Goal: Task Accomplishment & Management: Complete application form

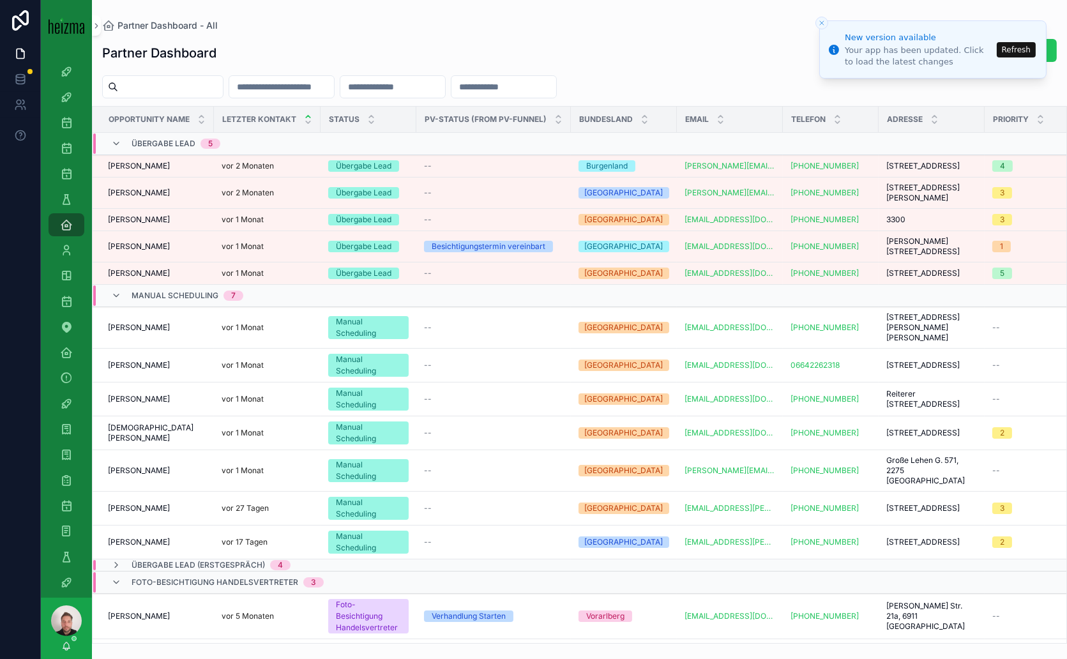
drag, startPoint x: 1026, startPoint y: 42, endPoint x: 1024, endPoint y: 51, distance: 9.7
click at [1026, 42] on button "Refresh" at bounding box center [1016, 49] width 39 height 15
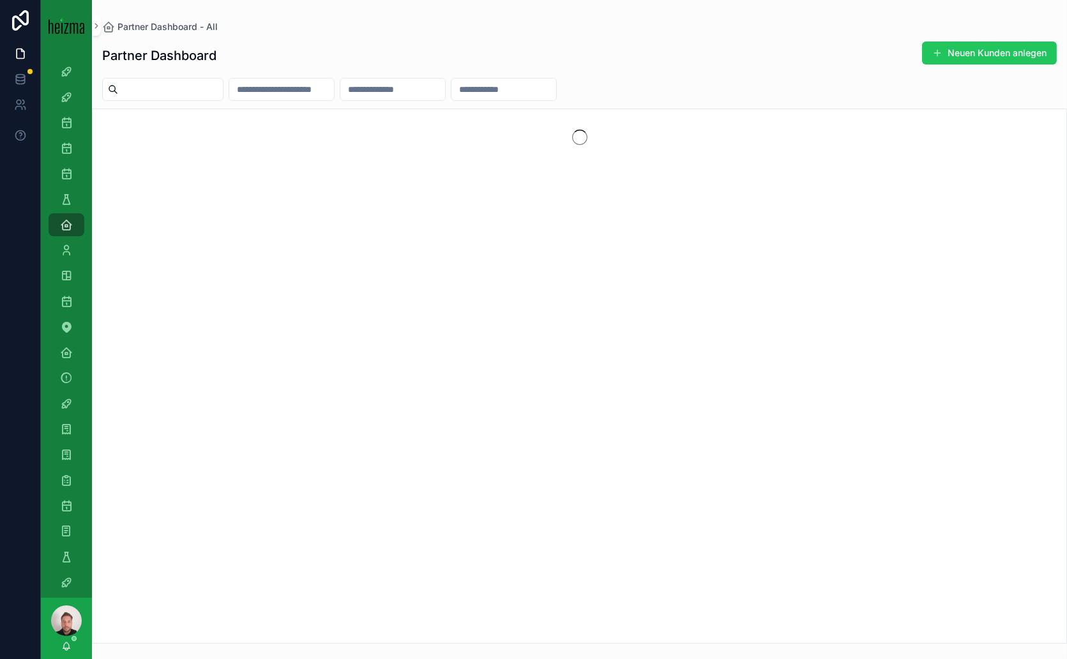
click at [182, 89] on input "scrollable content" at bounding box center [170, 89] width 105 height 18
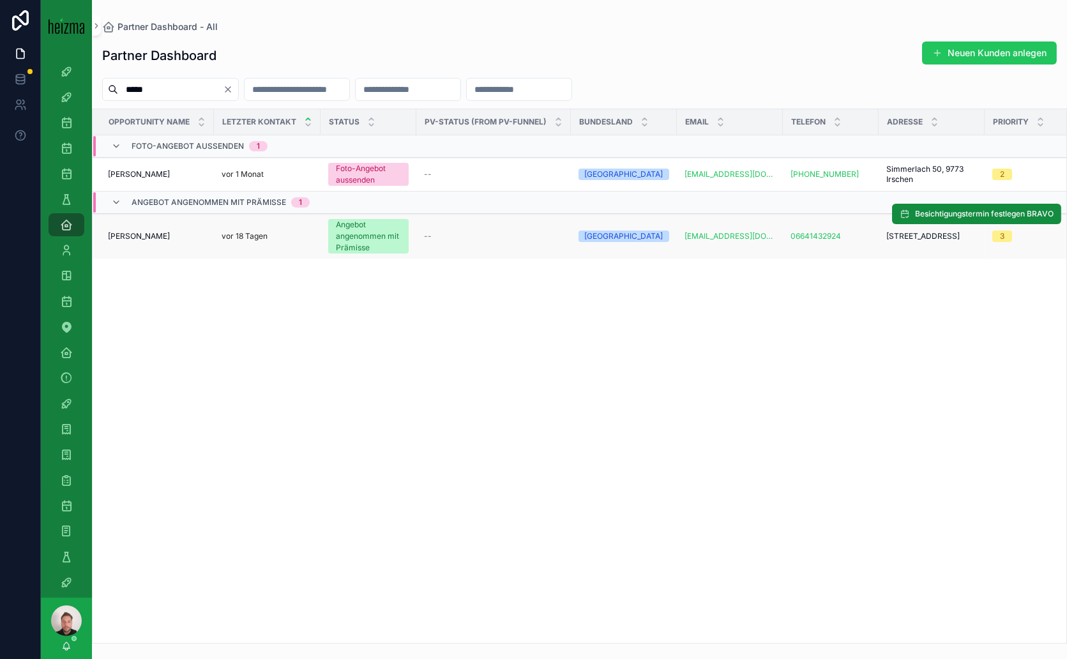
type input "*****"
click at [162, 232] on span "Thomas Slapnig" at bounding box center [139, 236] width 62 height 10
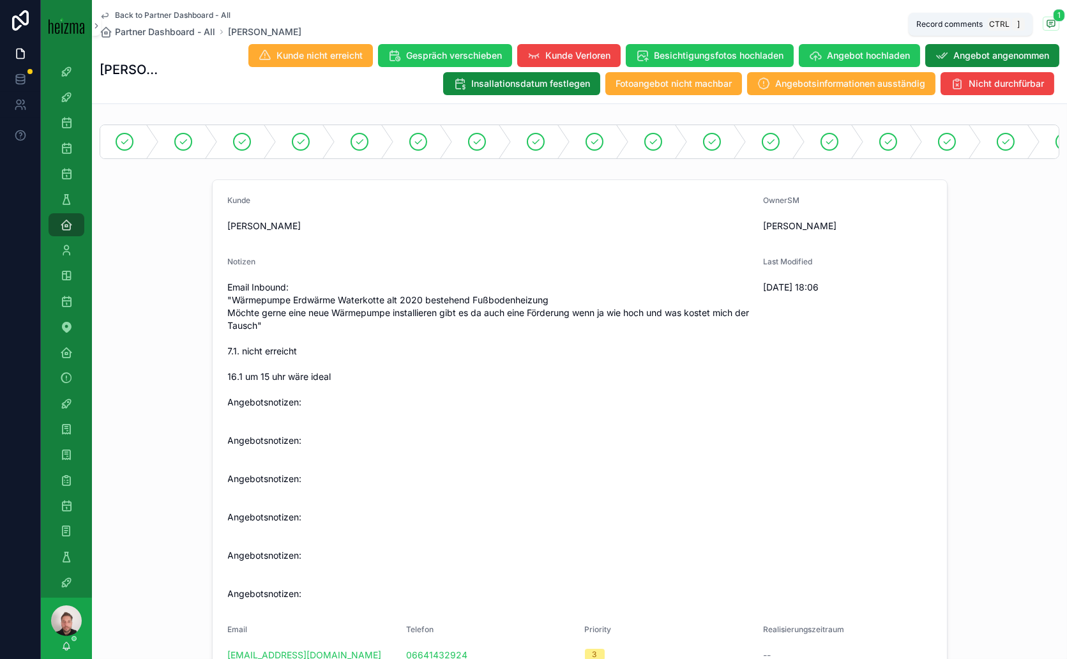
click at [1047, 20] on icon "scrollable content" at bounding box center [1051, 23] width 8 height 7
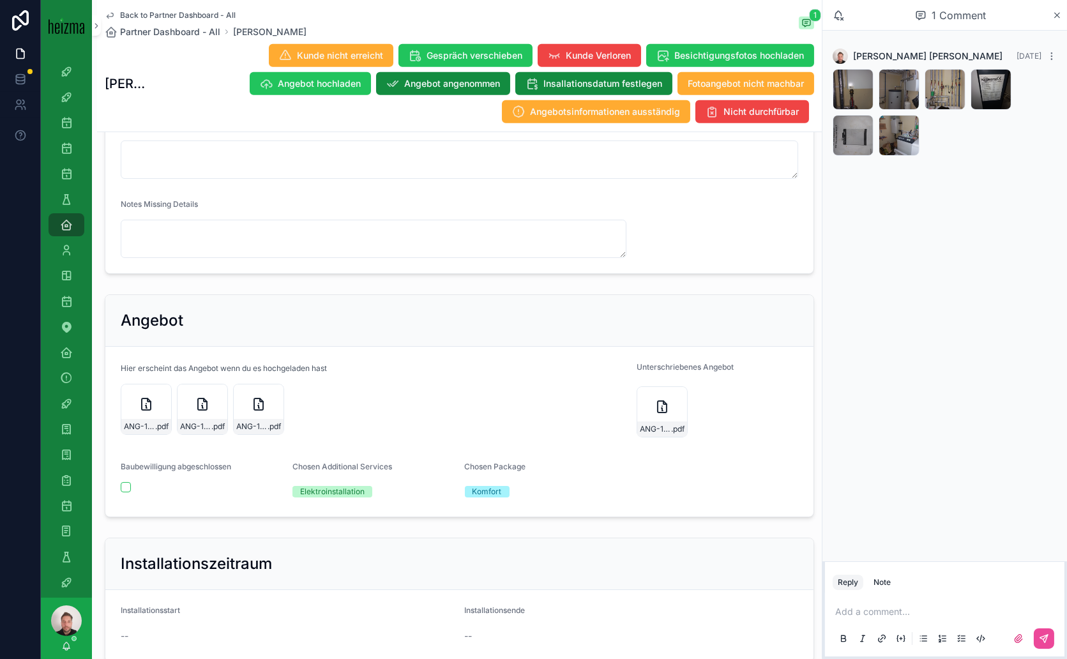
scroll to position [1348, 0]
click at [865, 79] on icon "scrollable content" at bounding box center [863, 80] width 10 height 10
click at [911, 79] on icon "scrollable content" at bounding box center [909, 80] width 4 height 2
click at [954, 82] on icon "scrollable content" at bounding box center [955, 80] width 10 height 10
click at [997, 79] on icon "scrollable content" at bounding box center [1001, 80] width 10 height 10
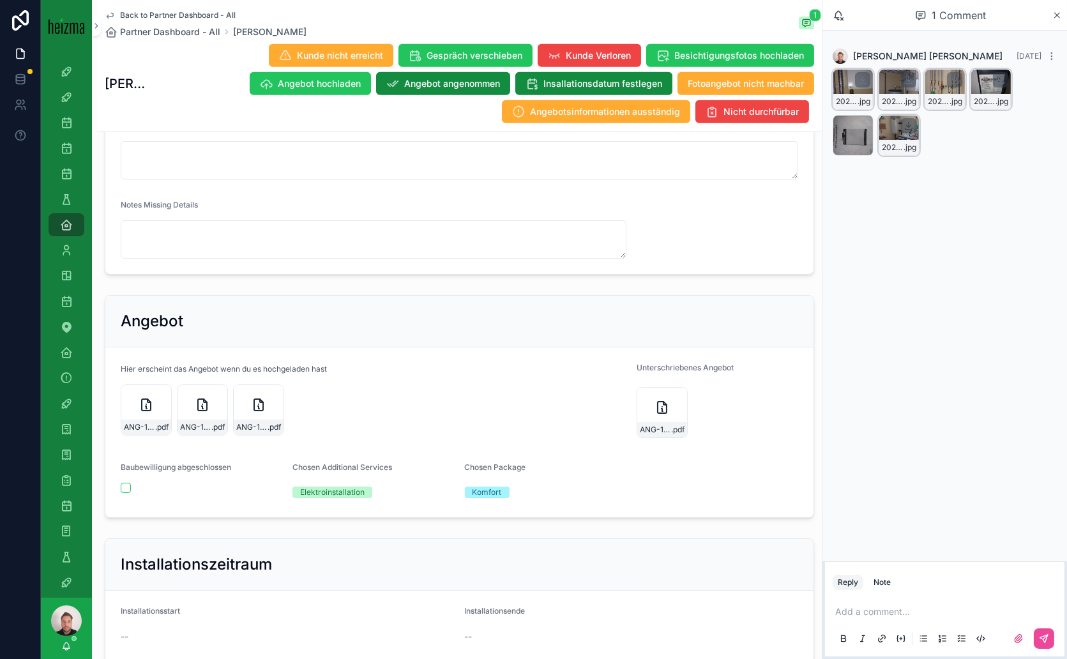
click at [909, 123] on icon "scrollable content" at bounding box center [909, 126] width 10 height 10
click at [863, 121] on icon "scrollable content" at bounding box center [863, 126] width 10 height 10
click at [67, 338] on icon "scrollable content" at bounding box center [66, 341] width 13 height 13
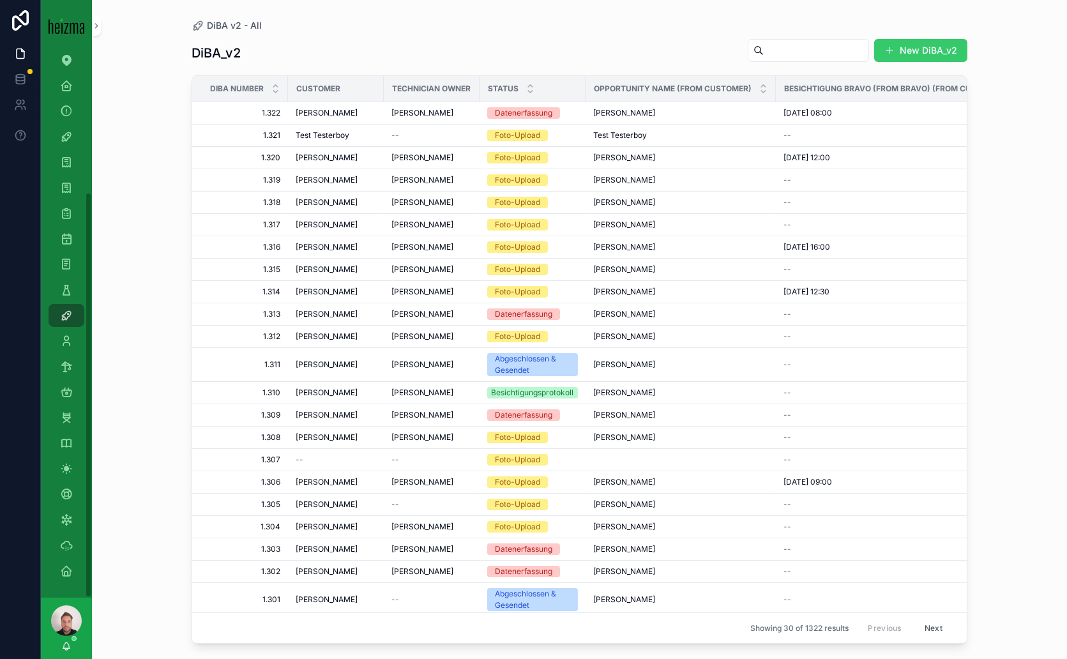
click at [909, 49] on button "New DiBA_v2" at bounding box center [920, 50] width 93 height 23
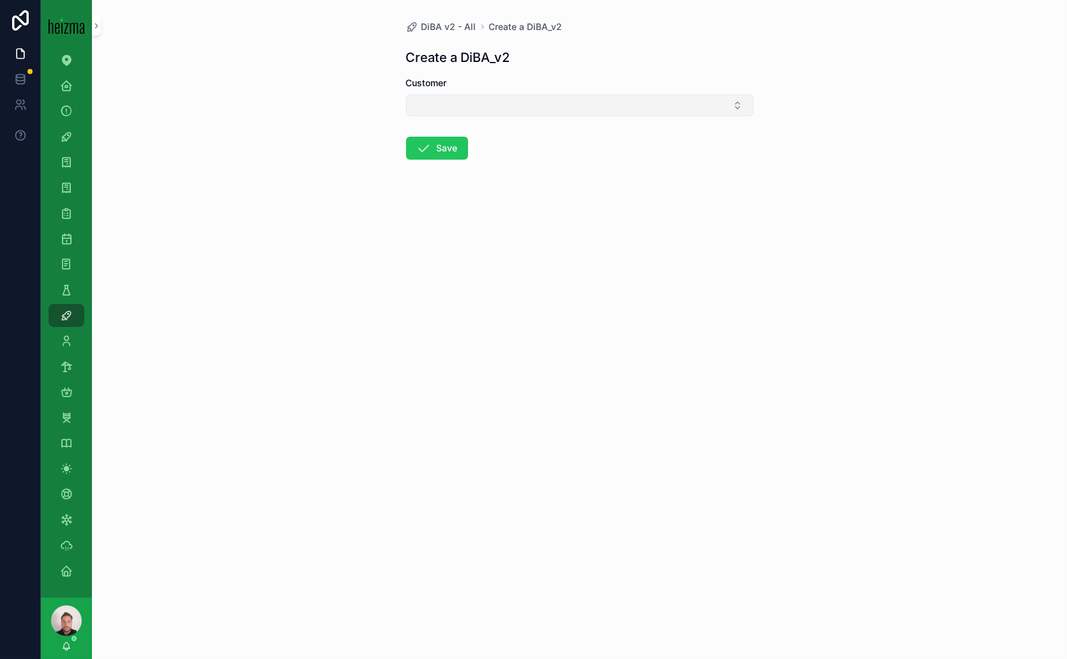
click at [480, 103] on button "Select Button" at bounding box center [579, 106] width 347 height 22
type input "****"
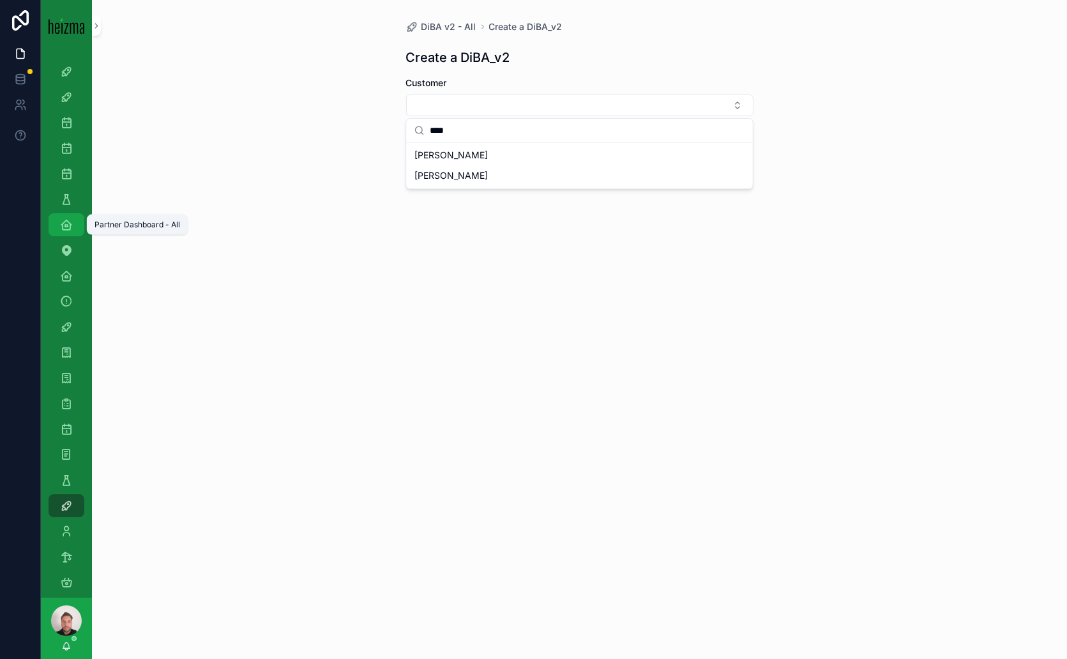
click at [72, 225] on icon "scrollable content" at bounding box center [66, 224] width 13 height 13
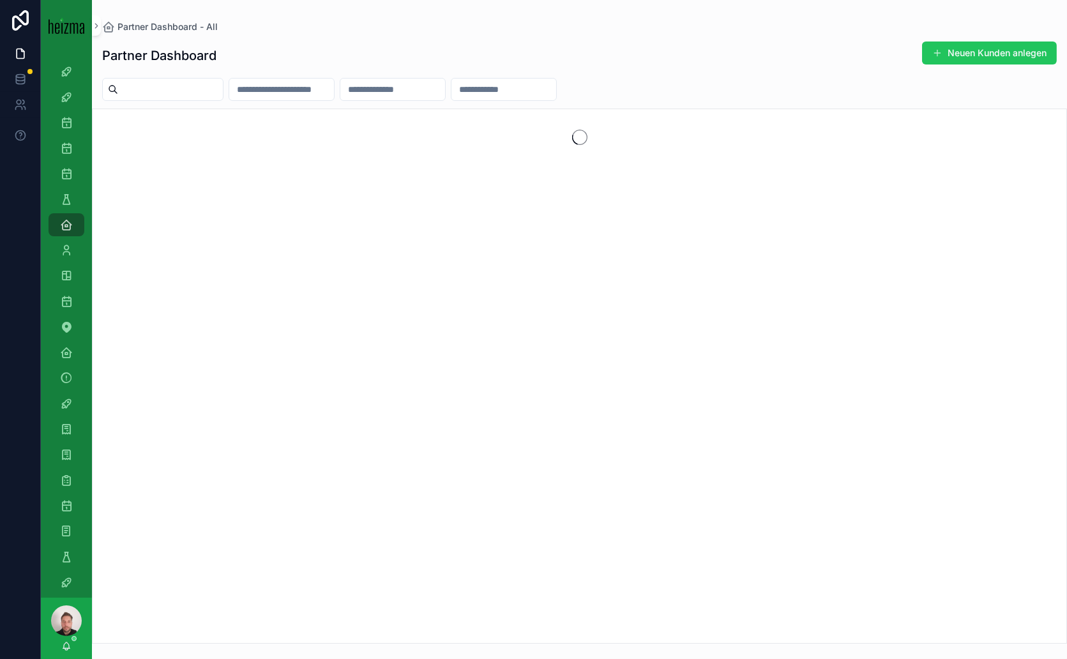
click at [217, 86] on input "scrollable content" at bounding box center [170, 89] width 105 height 18
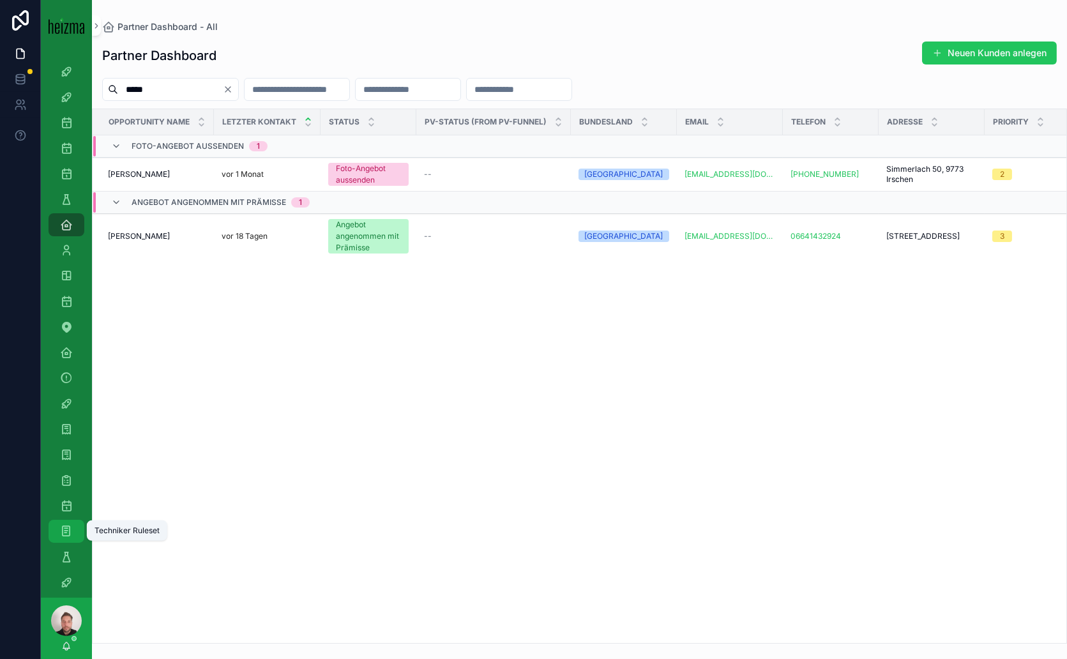
scroll to position [142, 0]
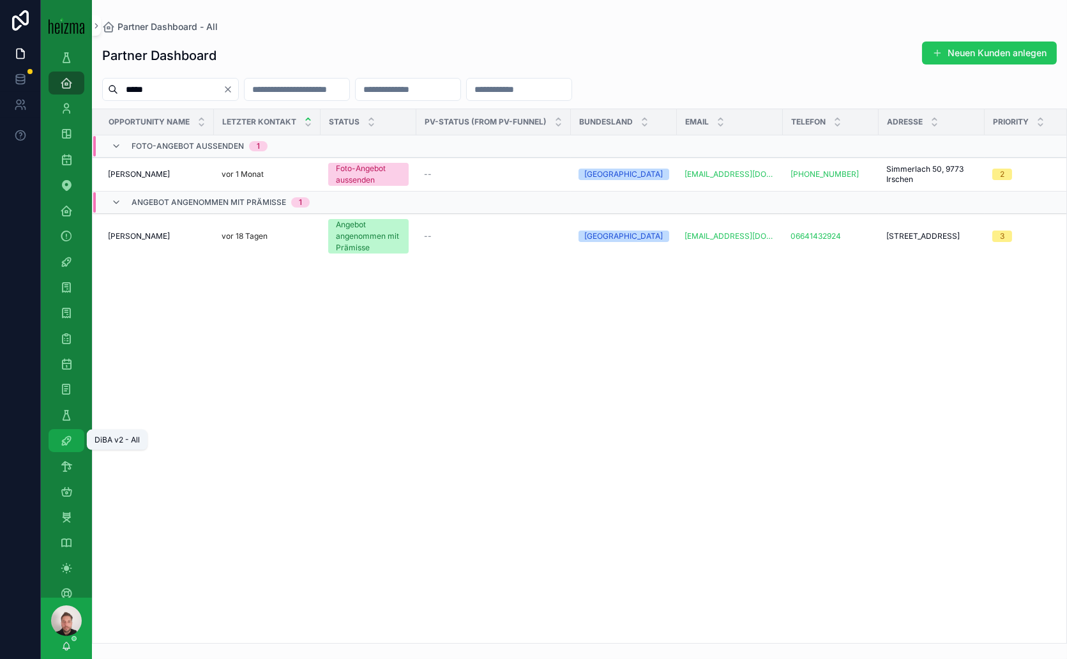
type input "*****"
click at [62, 439] on icon "scrollable content" at bounding box center [66, 440] width 13 height 13
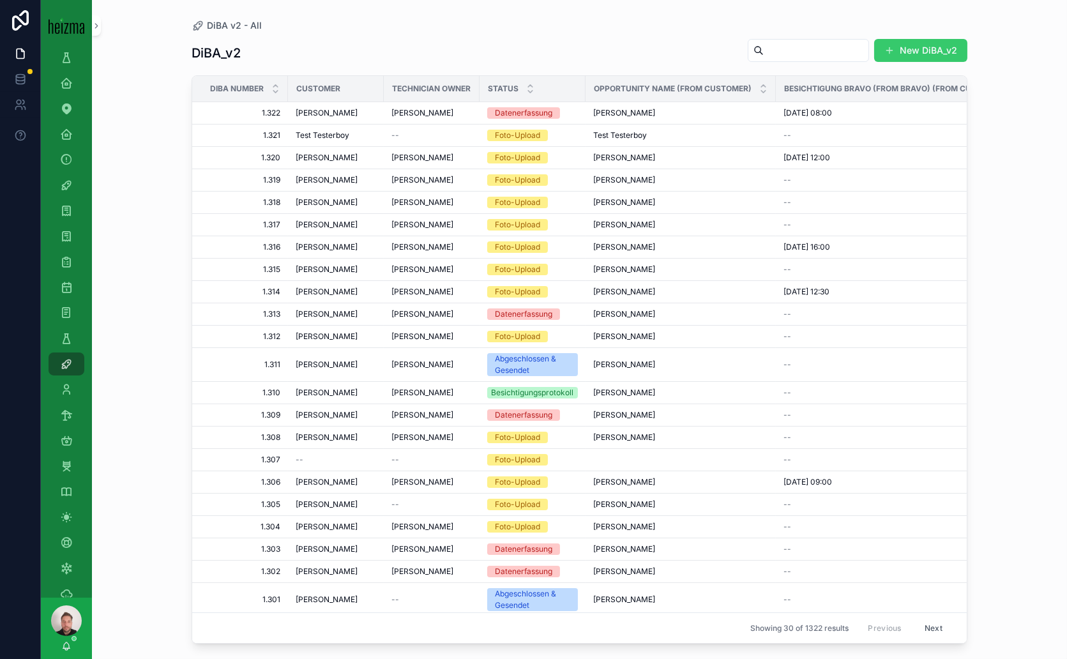
click at [920, 44] on button "New DiBA_v2" at bounding box center [920, 50] width 93 height 23
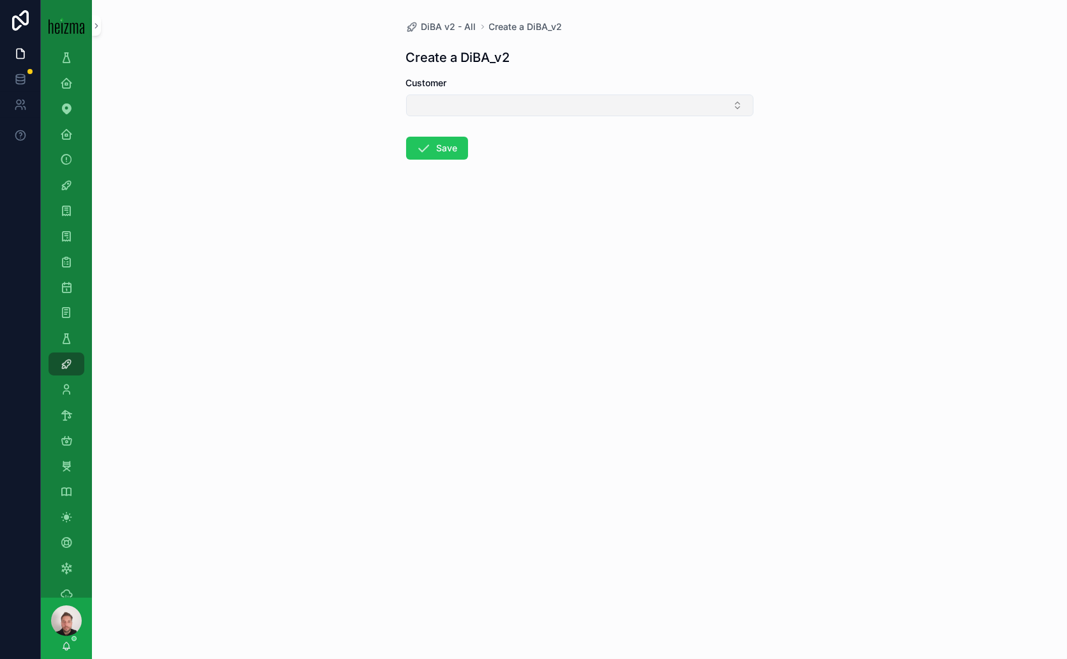
click at [439, 98] on button "Select Button" at bounding box center [579, 106] width 347 height 22
type input "****"
click at [450, 176] on span "Thomas Slapnig" at bounding box center [450, 175] width 73 height 13
click at [440, 145] on button "Save" at bounding box center [437, 150] width 62 height 23
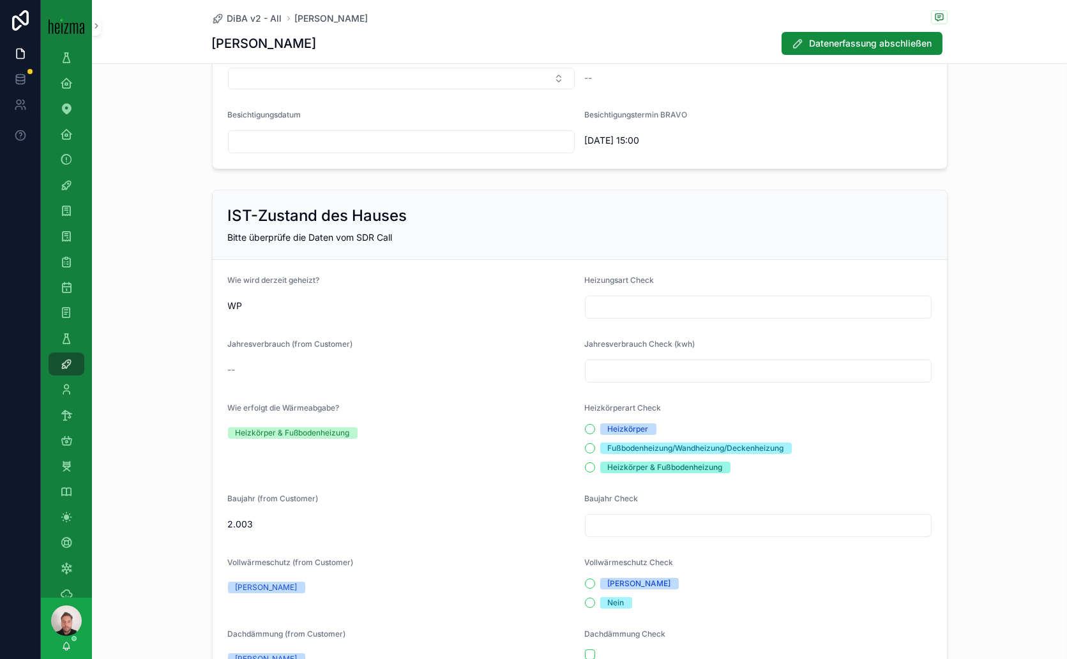
scroll to position [354, 0]
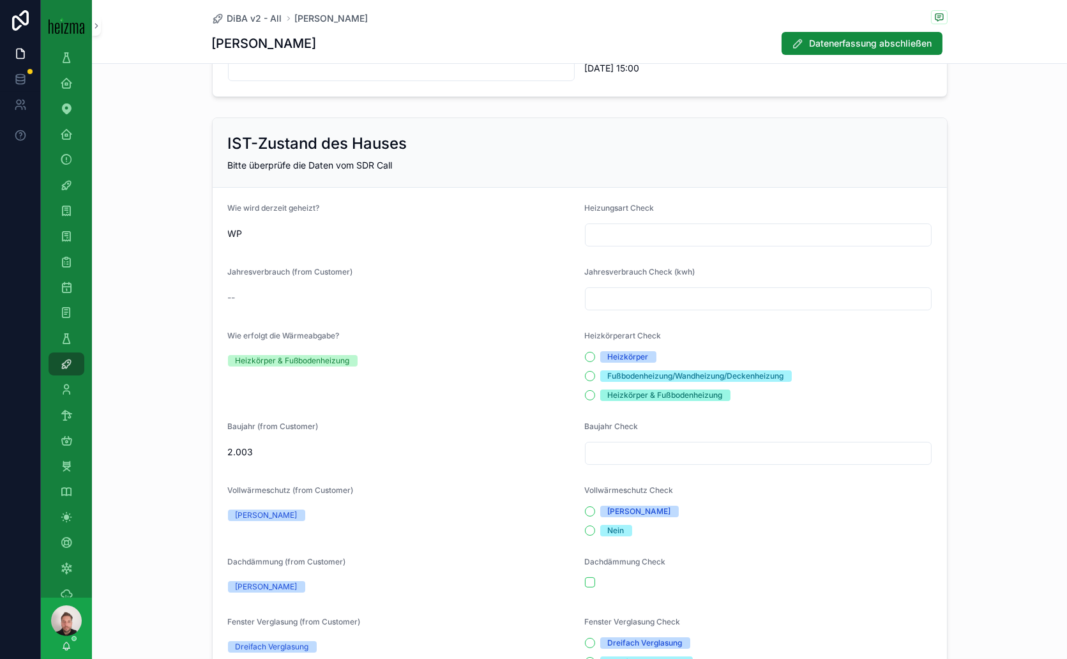
click at [601, 234] on input "scrollable content" at bounding box center [758, 235] width 345 height 18
type input "*******"
click at [639, 294] on input "scrollable content" at bounding box center [758, 299] width 345 height 18
type input "******"
click at [589, 397] on div "Heizkörper & Fußbodenheizung" at bounding box center [758, 395] width 347 height 11
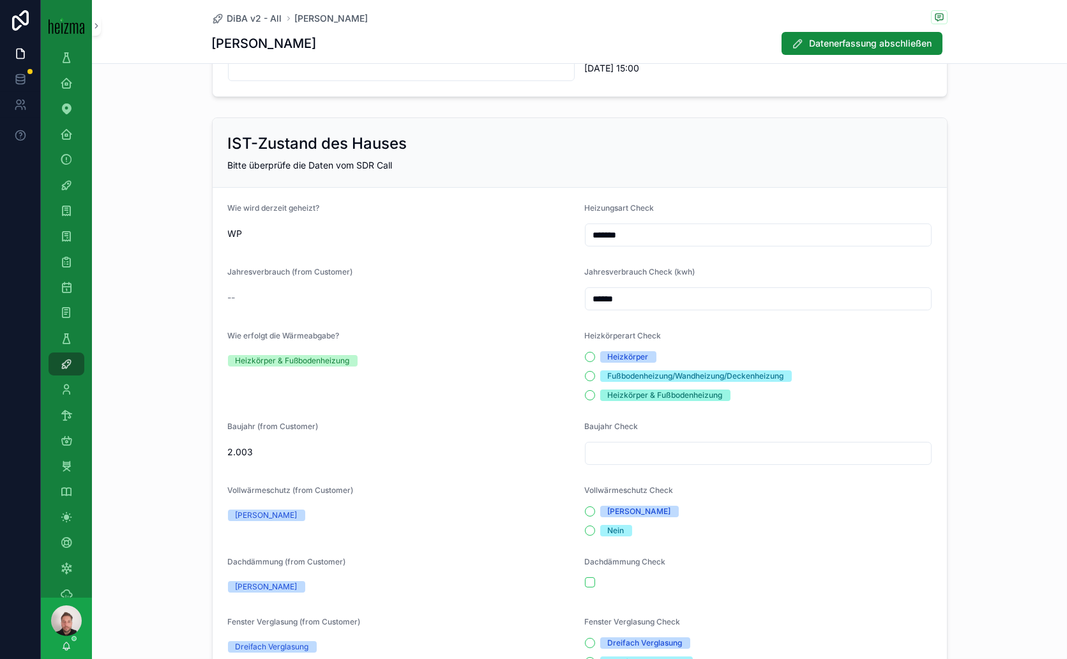
click at [577, 390] on form "Wie wird derzeit geheizt? WP Heizungsart Check ******* Jahresverbrauch (from Cu…" at bounding box center [580, 593] width 734 height 811
click at [585, 393] on button "Heizkörper & Fußbodenheizung" at bounding box center [590, 395] width 10 height 10
click at [635, 446] on input "scrollable content" at bounding box center [758, 453] width 345 height 18
type input "****"
click at [586, 506] on button "Ja" at bounding box center [590, 511] width 10 height 10
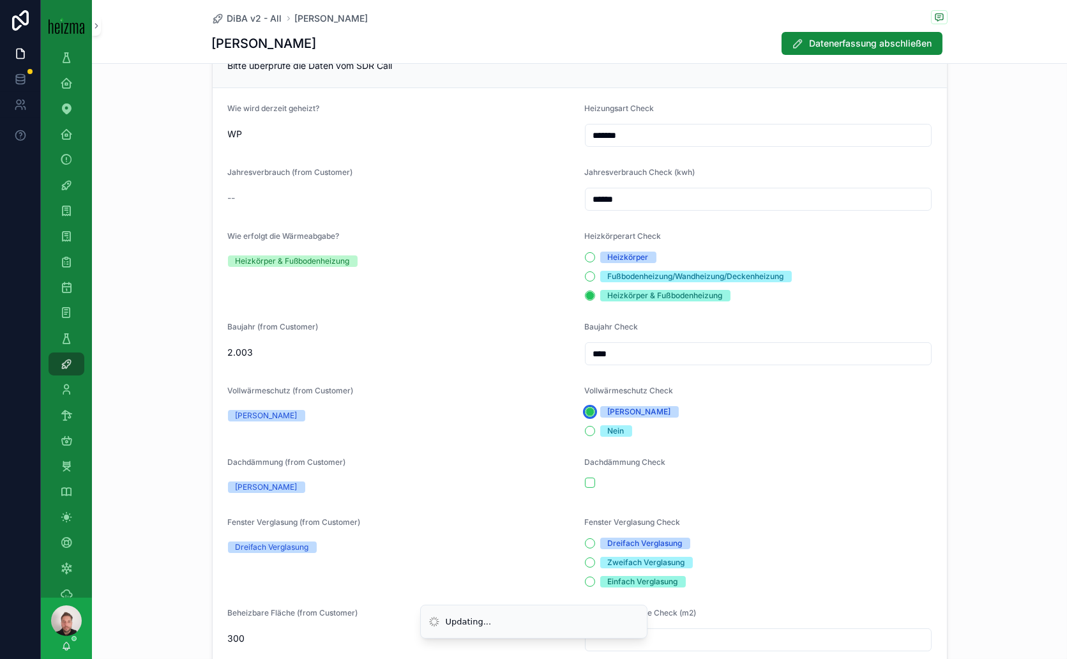
scroll to position [567, 0]
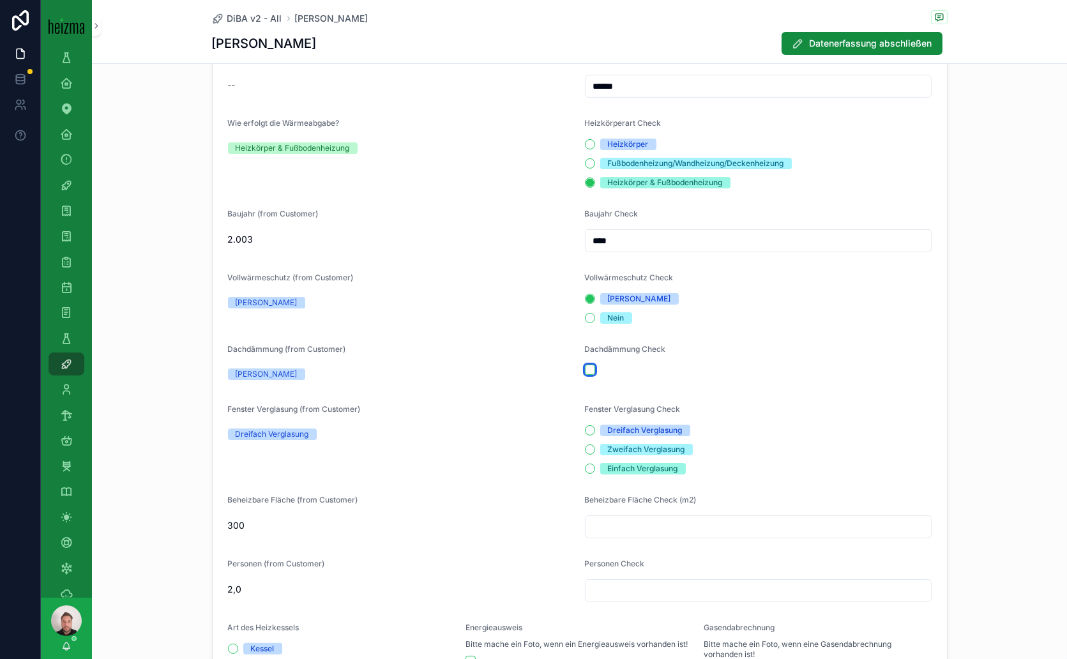
click at [586, 368] on button "scrollable content" at bounding box center [590, 370] width 10 height 10
click at [585, 432] on button "Dreifach Verglasung" at bounding box center [590, 430] width 10 height 10
click at [608, 531] on input "scrollable content" at bounding box center [758, 527] width 345 height 18
type input "***"
click at [602, 595] on input "scrollable content" at bounding box center [758, 591] width 345 height 18
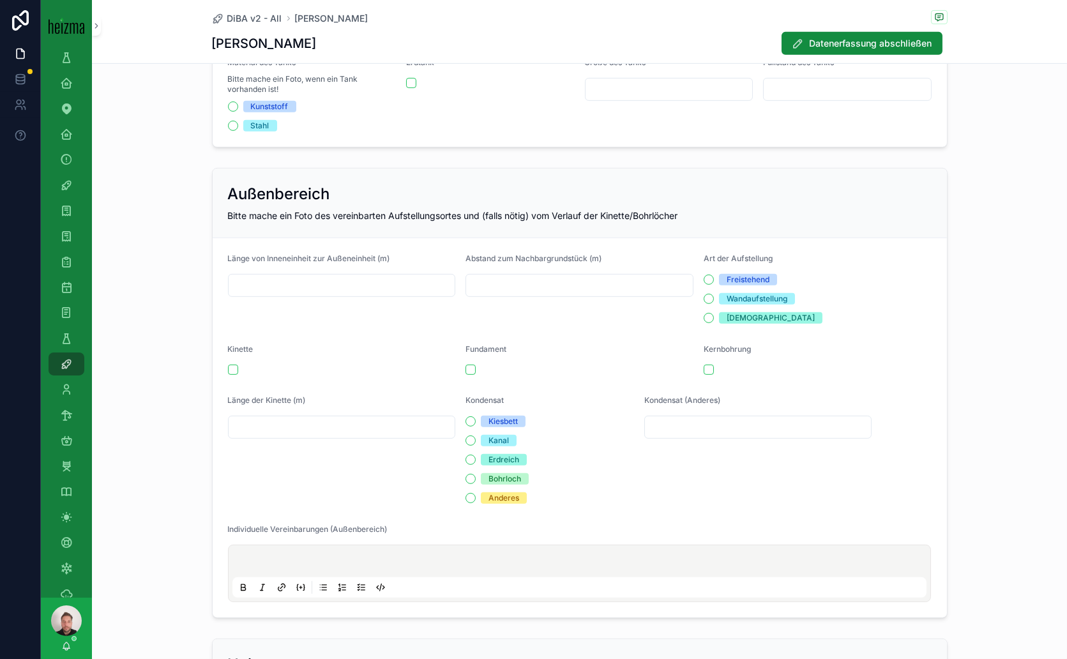
scroll to position [1206, 0]
type input "*"
click at [297, 557] on p "scrollable content" at bounding box center [582, 563] width 695 height 13
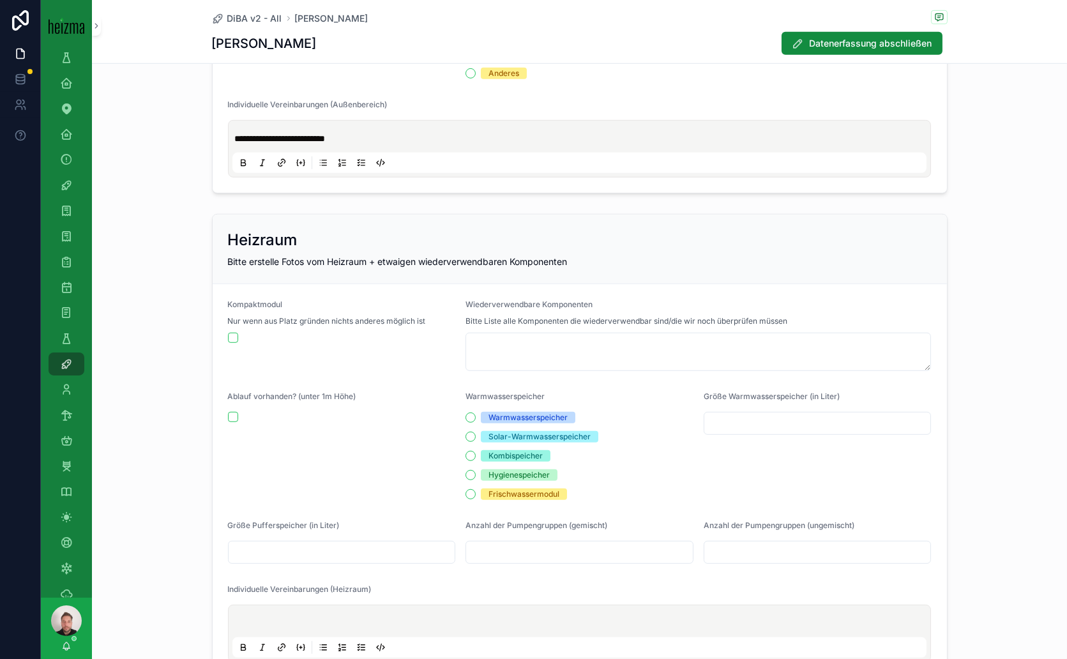
scroll to position [1632, 0]
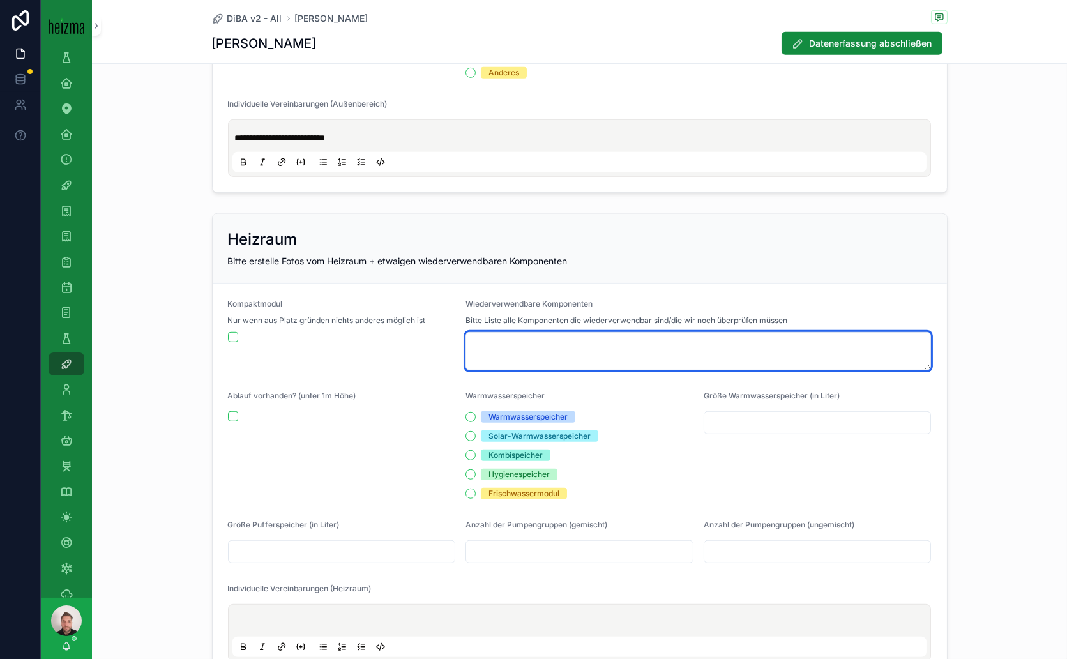
click at [522, 337] on textarea "scrollable content" at bounding box center [699, 351] width 466 height 38
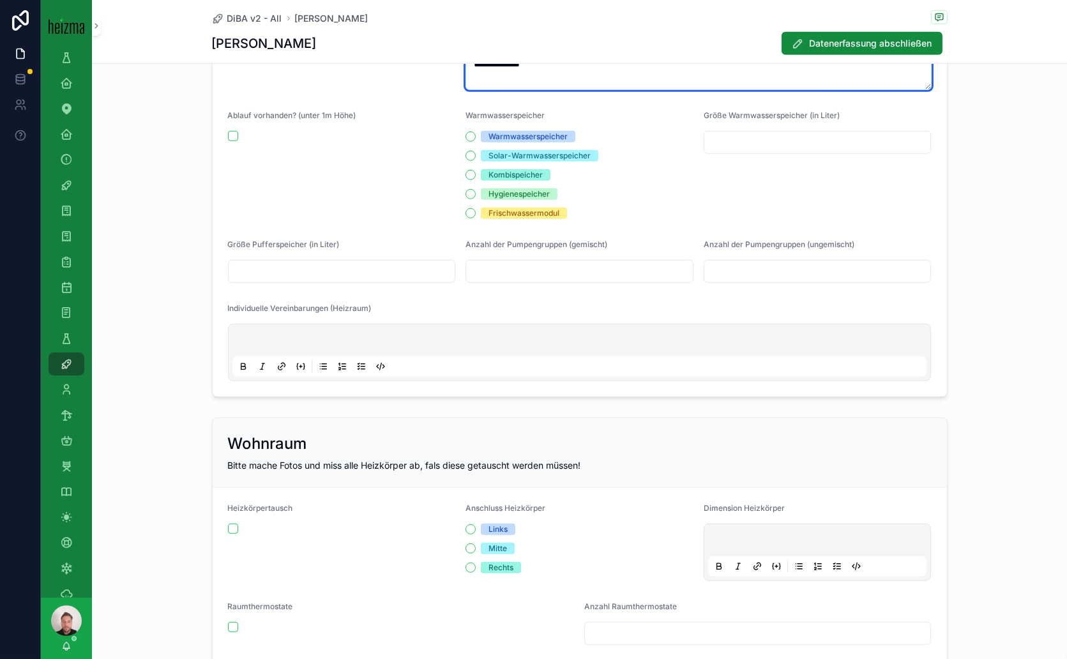
scroll to position [1916, 0]
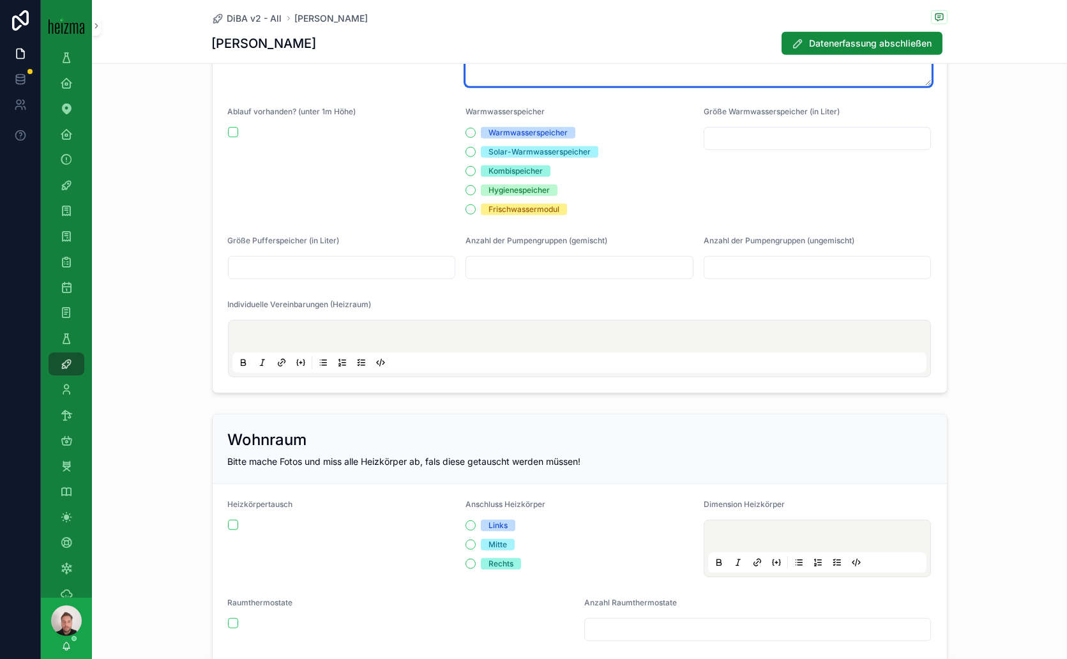
type textarea "**********"
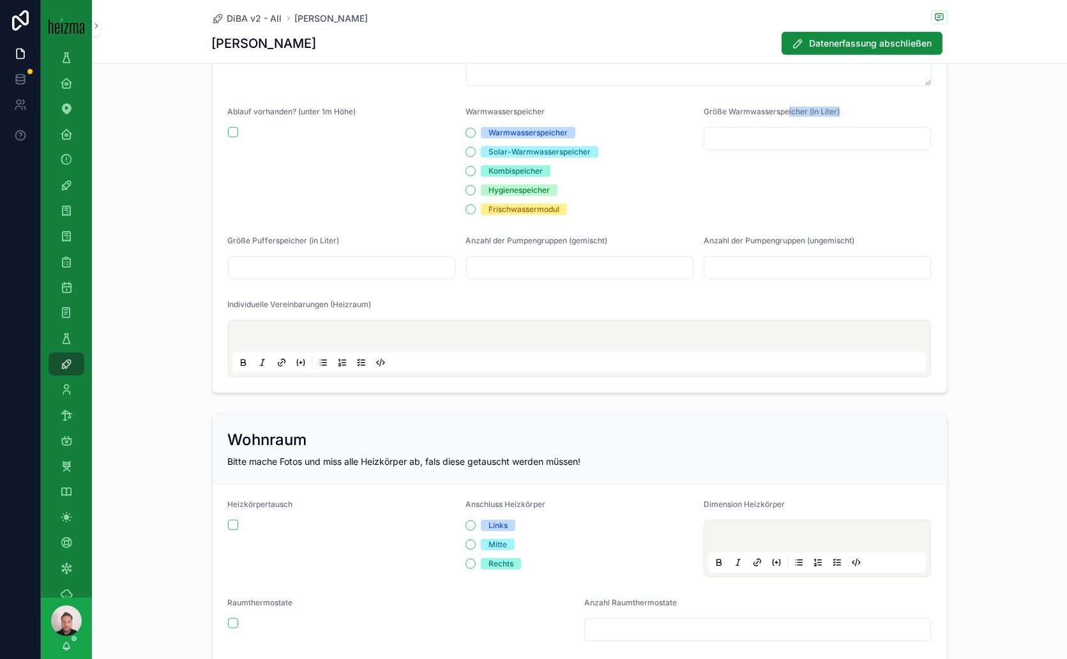
click at [782, 126] on div "Größe Warmwasserspeicher (in Liter)" at bounding box center [818, 161] width 228 height 109
click at [784, 130] on input "scrollable content" at bounding box center [817, 139] width 227 height 18
type input "***"
type textarea "**********"
type input "***"
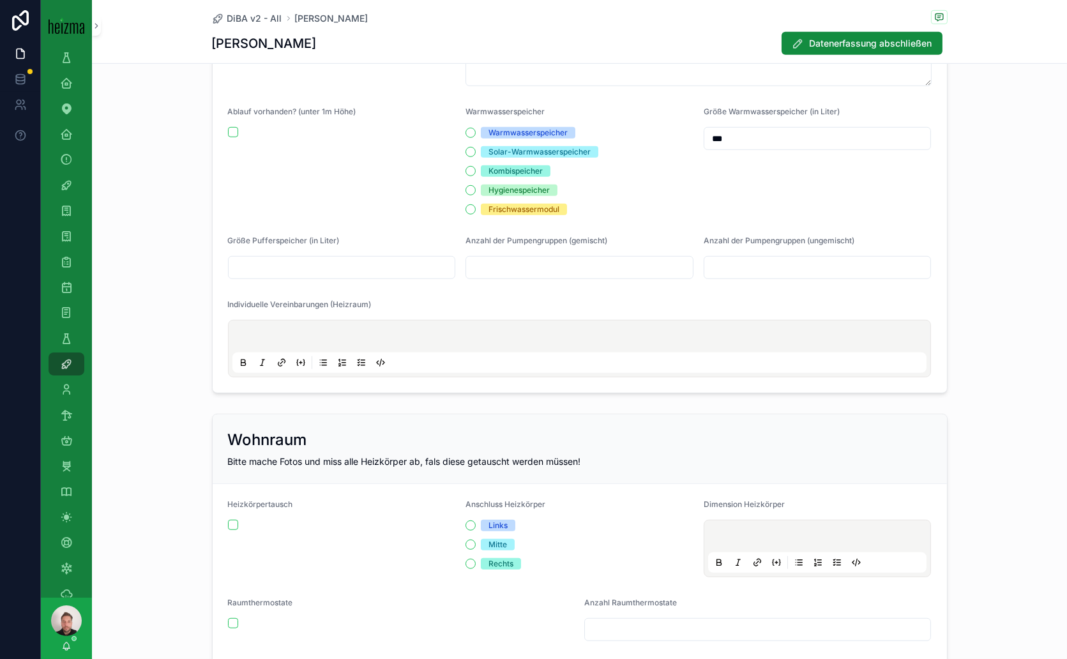
click at [399, 332] on p "scrollable content" at bounding box center [582, 338] width 695 height 13
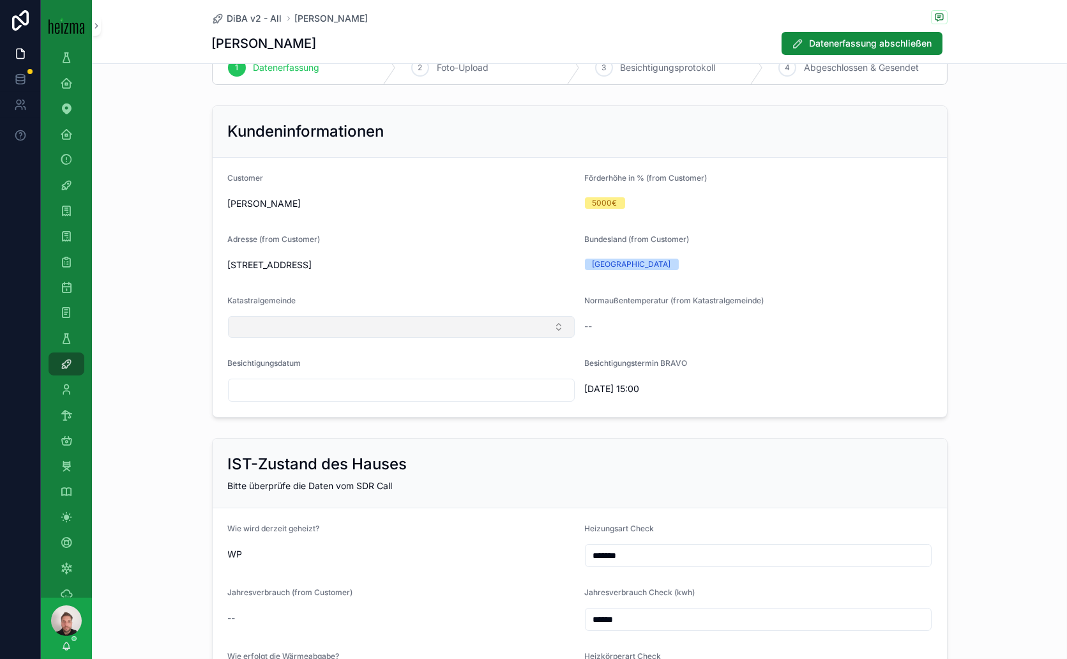
scroll to position [0, 0]
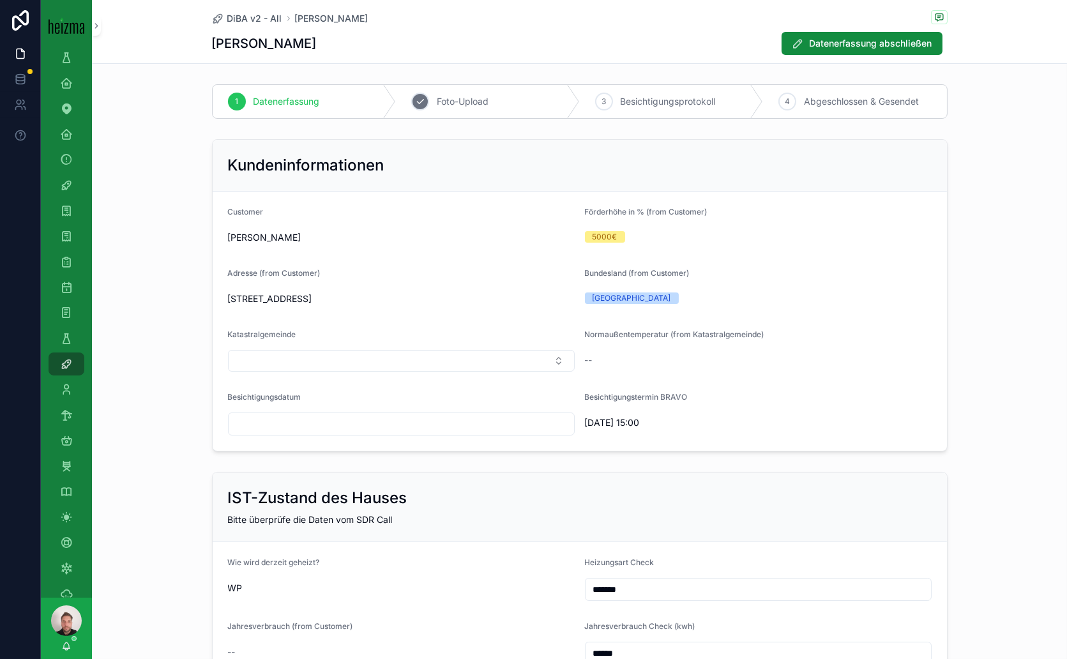
click at [471, 98] on span "Foto-Upload" at bounding box center [463, 101] width 52 height 13
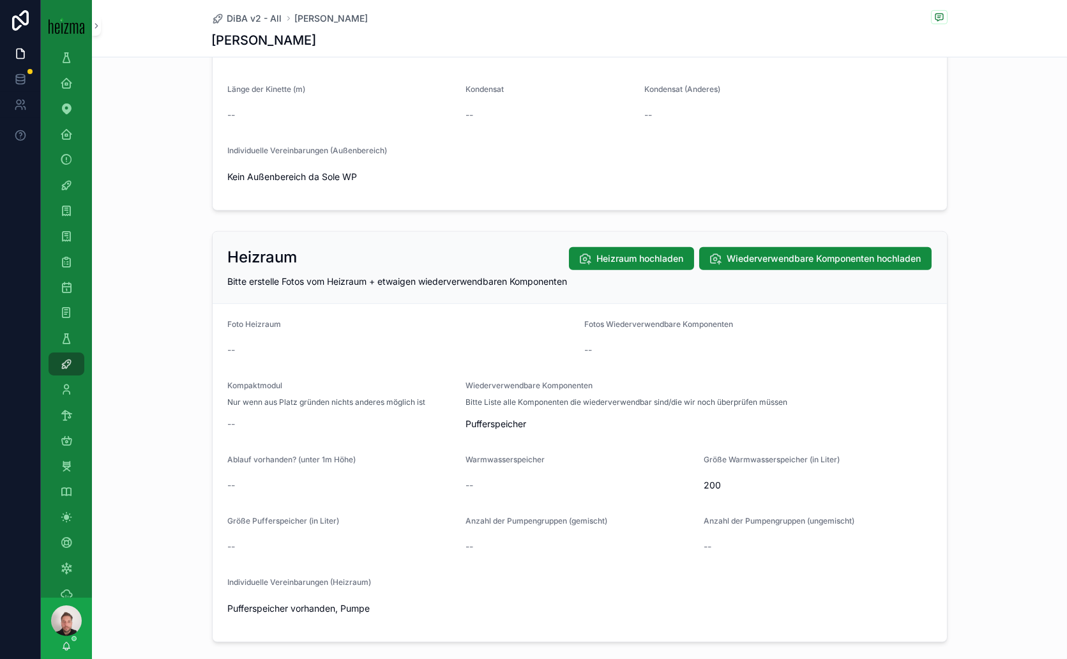
scroll to position [1561, 0]
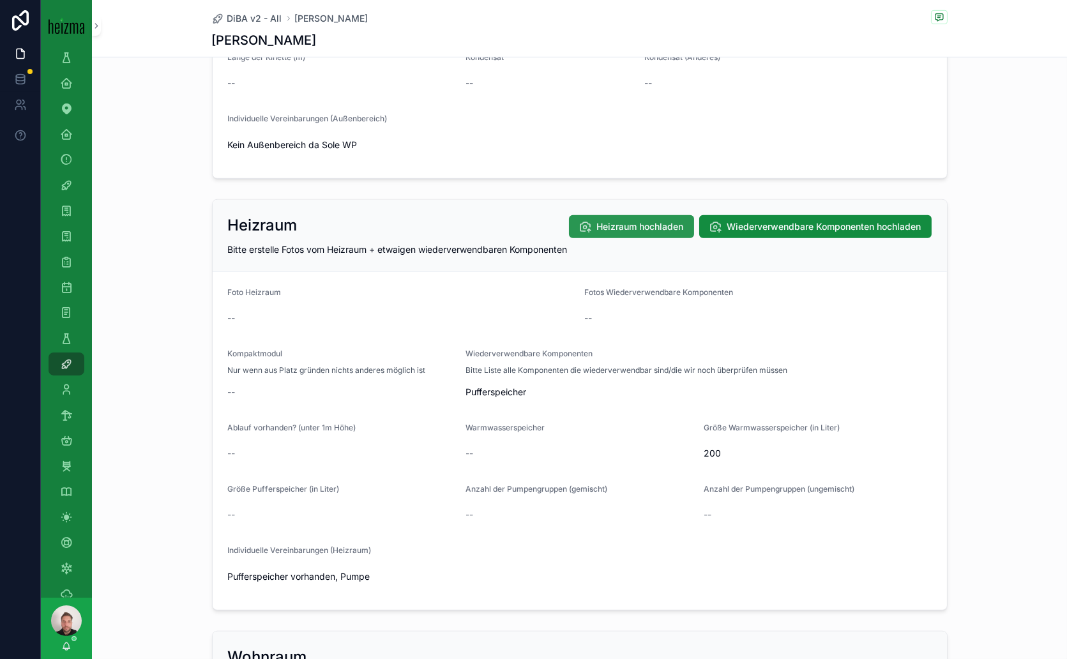
click at [627, 220] on span "Heizraum hochladen" at bounding box center [640, 226] width 87 height 13
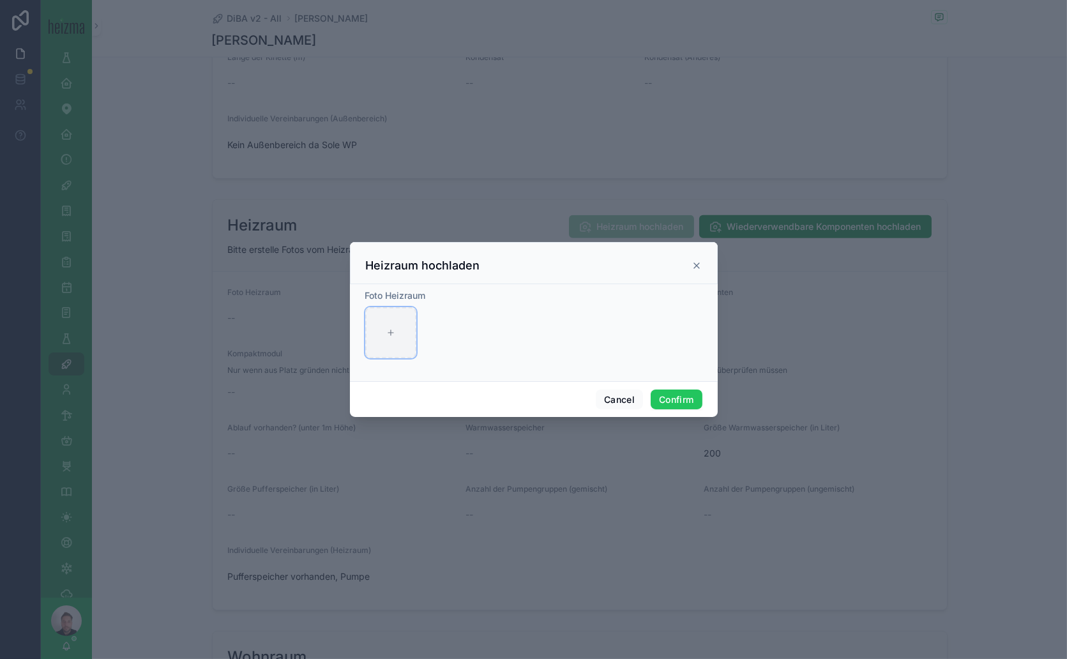
click at [383, 332] on div at bounding box center [390, 332] width 51 height 51
type input "**********"
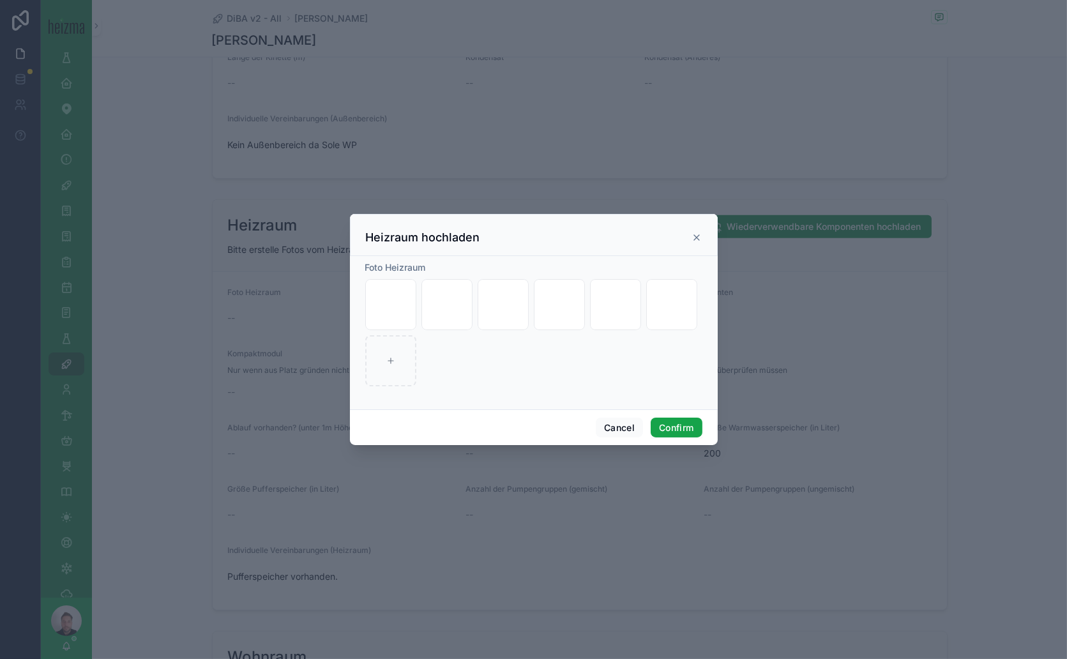
click at [674, 424] on button "Confirm" at bounding box center [676, 428] width 51 height 20
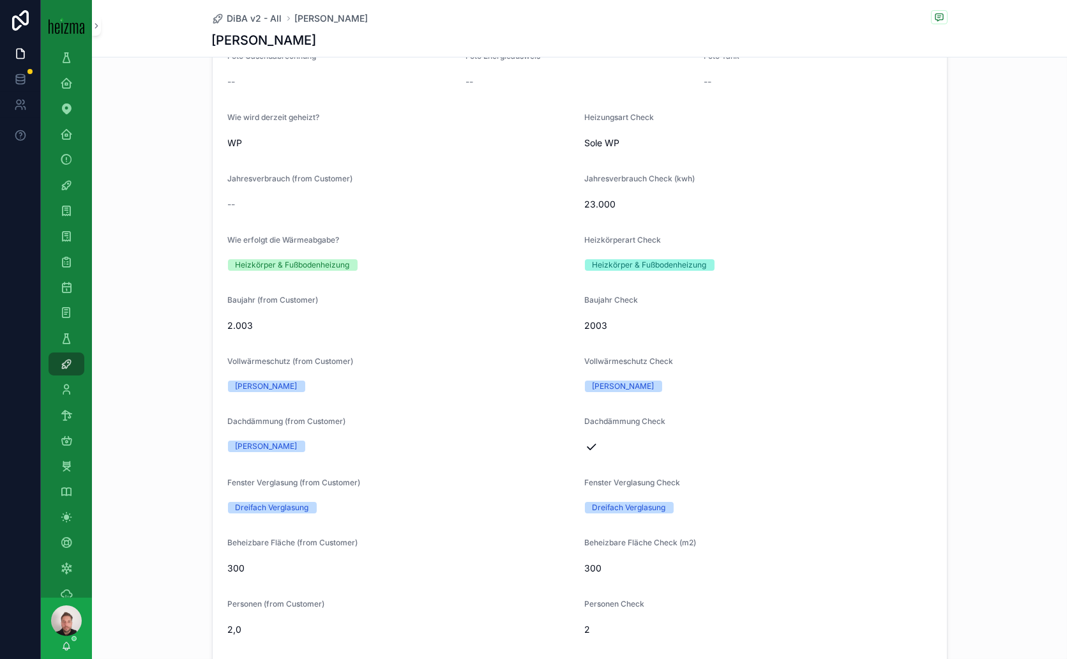
scroll to position [0, 0]
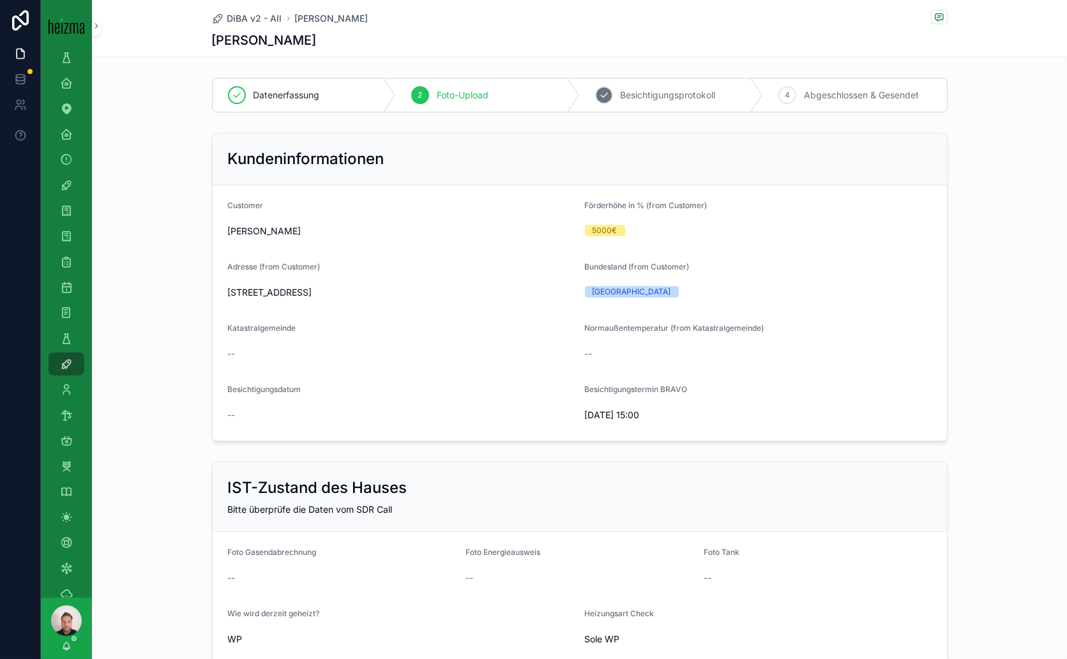
click at [691, 95] on span "Besichtigungsprotokoll" at bounding box center [668, 95] width 95 height 13
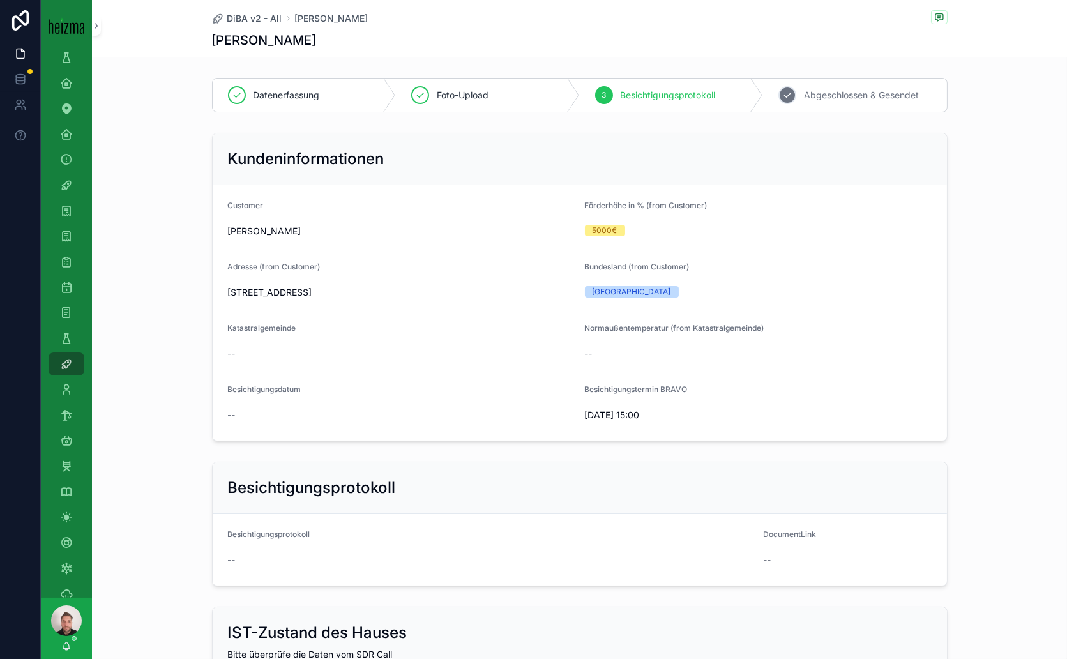
click at [860, 98] on span "Abgeschlossen & Gesendet" at bounding box center [861, 95] width 115 height 13
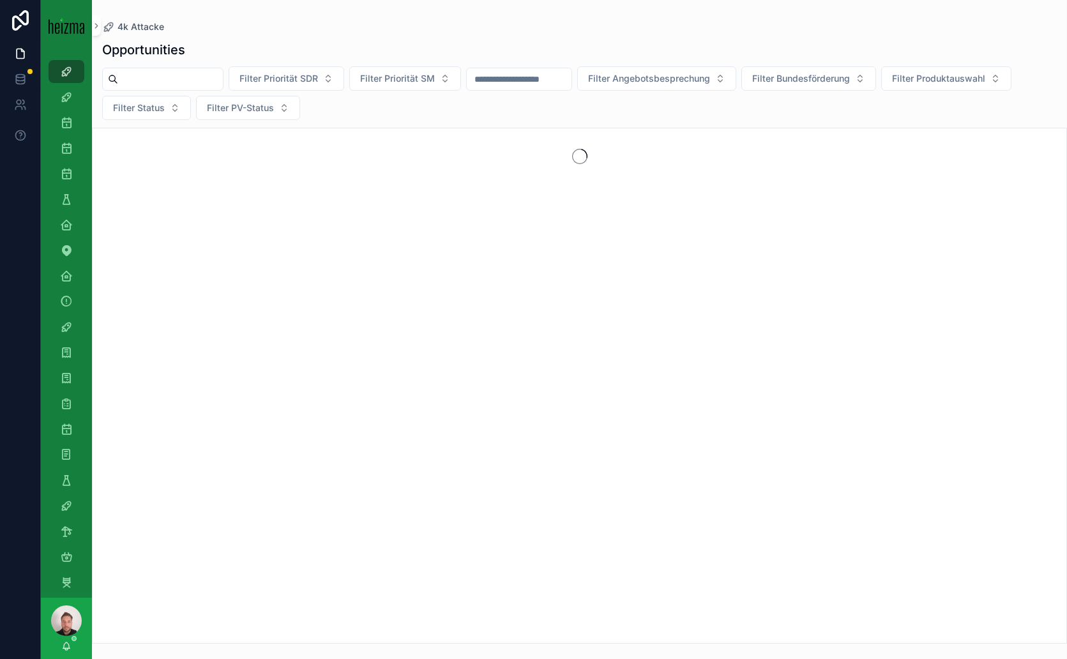
click at [223, 82] on input "scrollable content" at bounding box center [170, 79] width 105 height 18
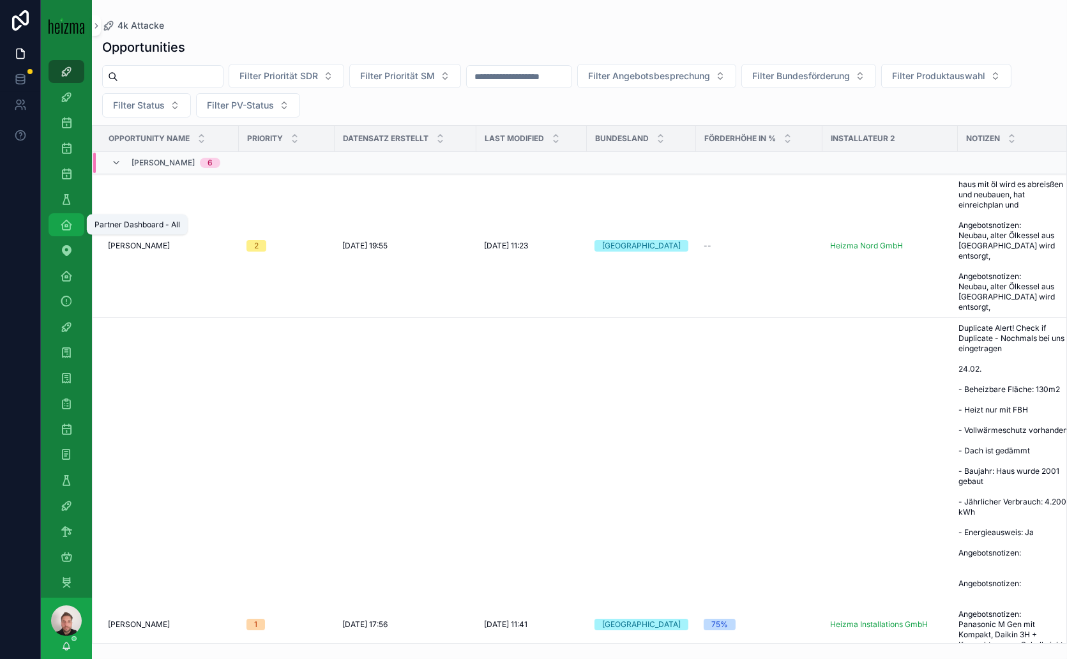
click at [77, 226] on link "Partner Dashboard - All" at bounding box center [67, 224] width 36 height 23
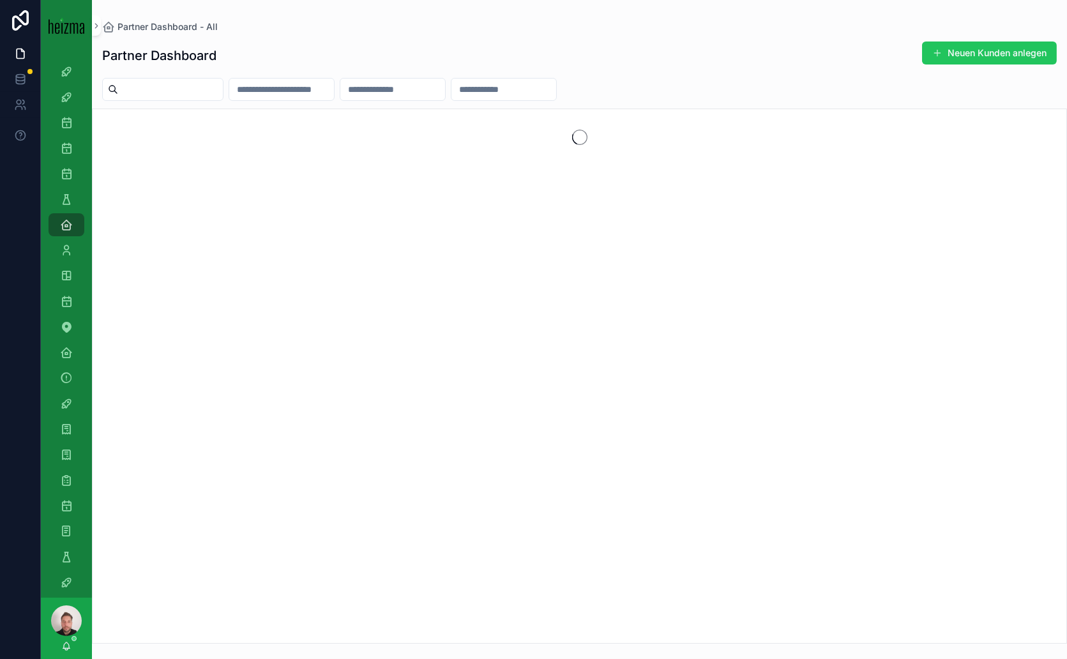
click at [209, 84] on input "scrollable content" at bounding box center [170, 89] width 105 height 18
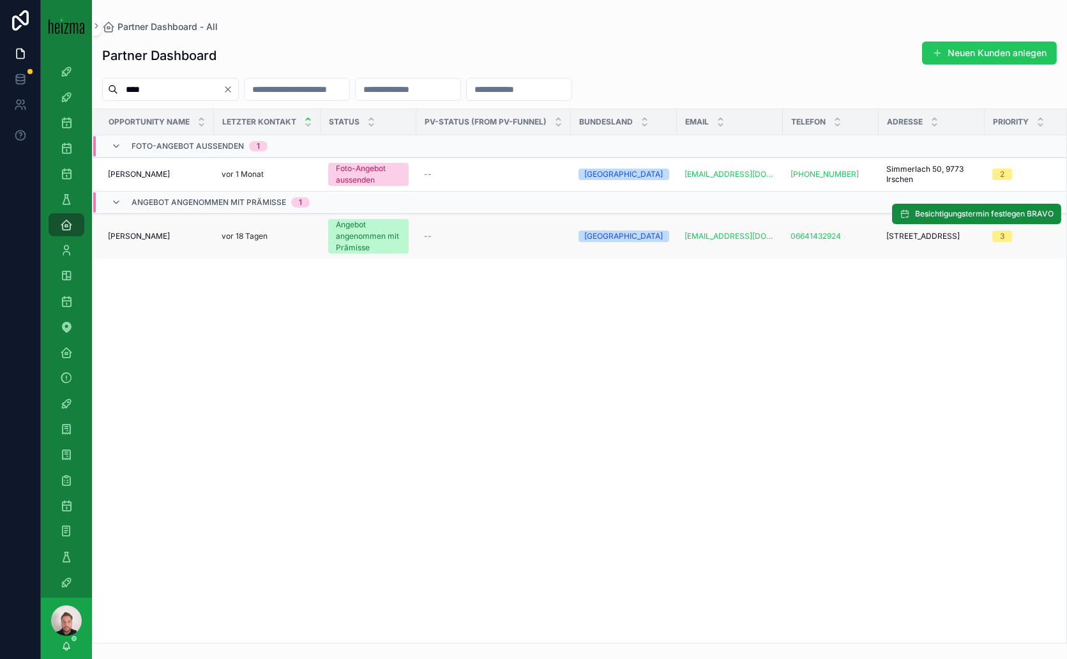
type input "****"
click at [160, 241] on td "Thomas Slapnig Thomas Slapnig" at bounding box center [153, 236] width 121 height 45
click at [156, 233] on span "Thomas Slapnig" at bounding box center [139, 236] width 62 height 10
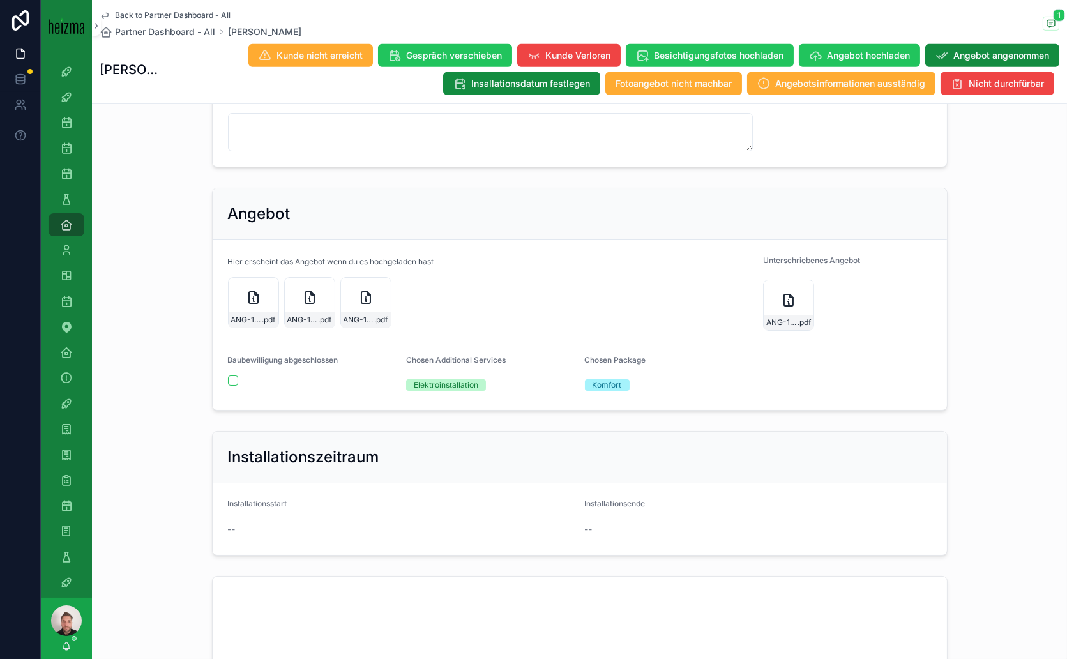
scroll to position [1348, 0]
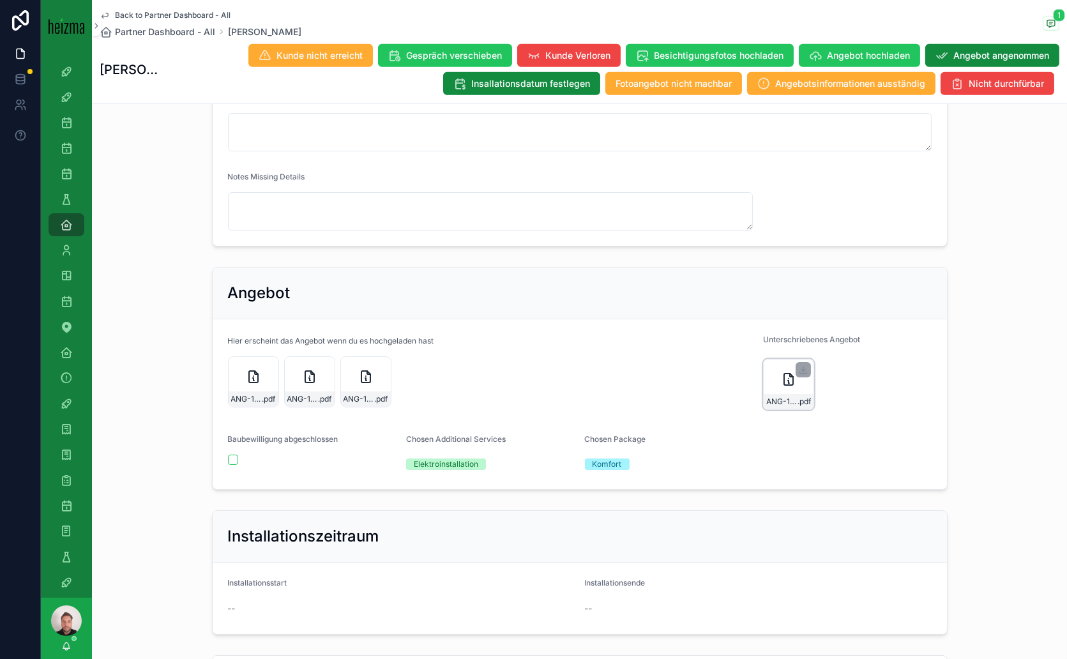
click at [739, 386] on div "ANG-12119-Slapnig-2025-07-30-(5)-(1)_SIG .pdf" at bounding box center [788, 384] width 51 height 51
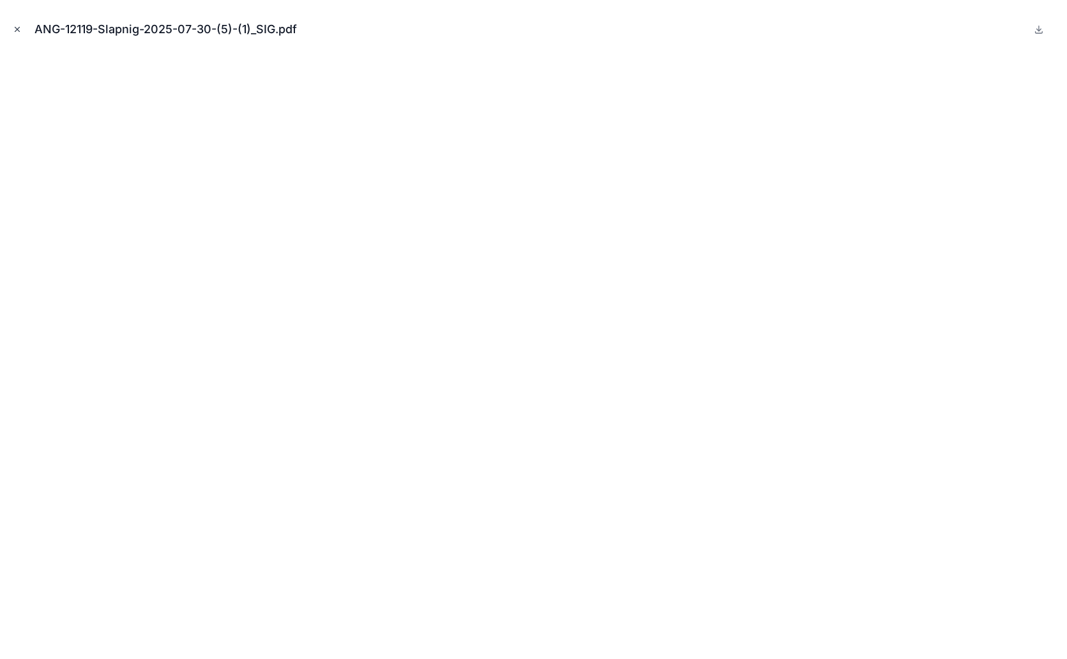
click at [20, 27] on icon "Close modal" at bounding box center [17, 29] width 9 height 9
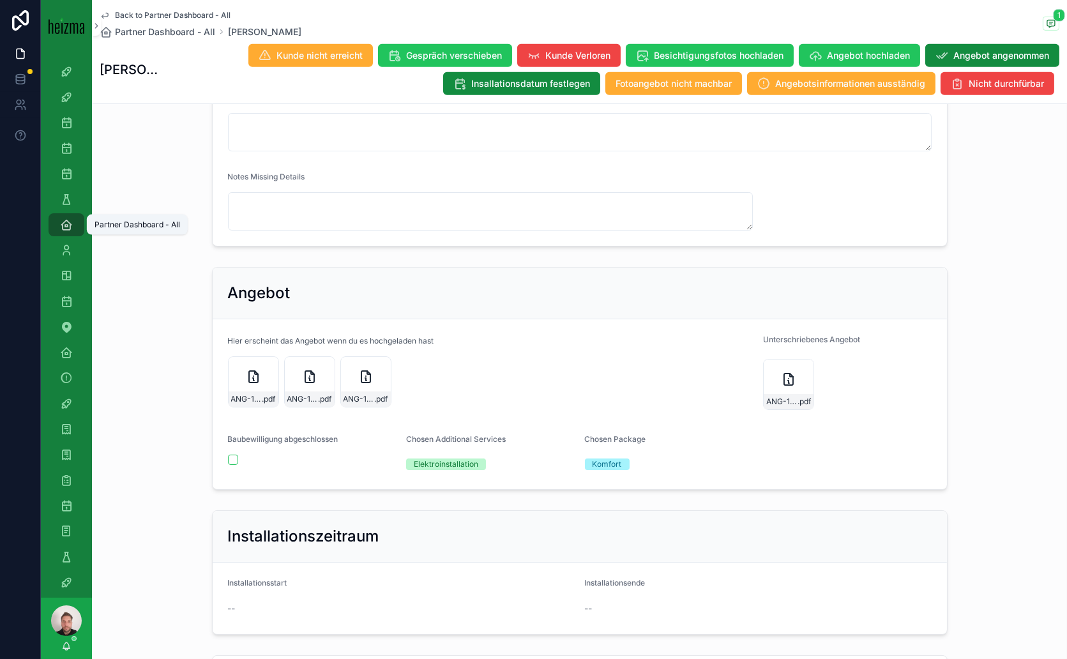
click at [77, 226] on link "Partner Dashboard - All" at bounding box center [67, 224] width 36 height 23
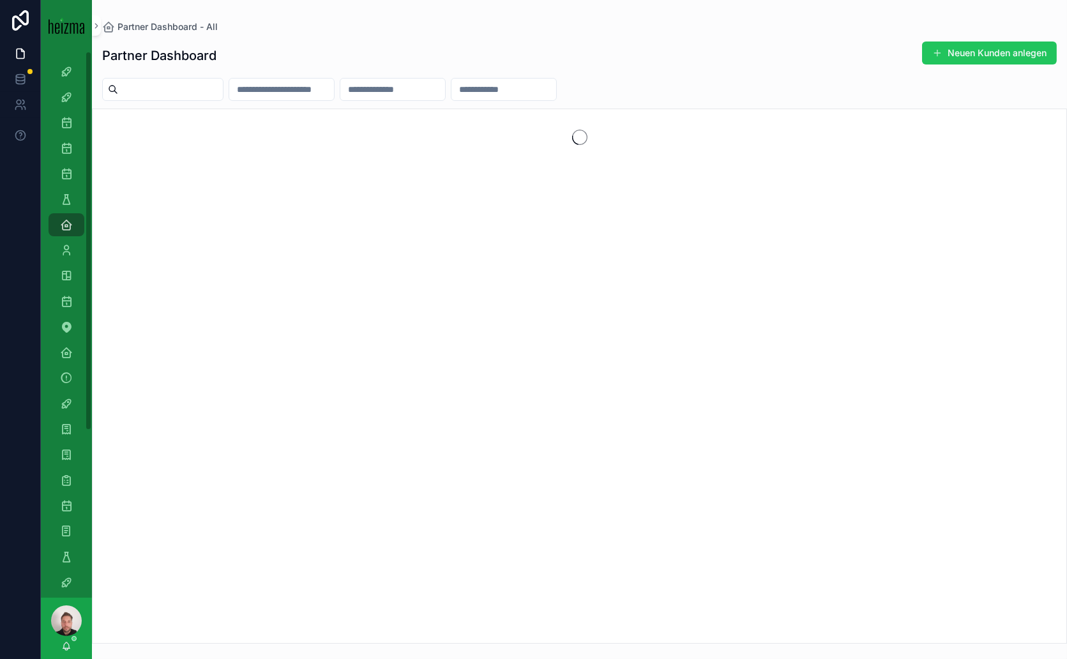
click at [149, 89] on input "scrollable content" at bounding box center [170, 89] width 105 height 18
paste input "**********"
type input "**********"
drag, startPoint x: 180, startPoint y: 91, endPoint x: 80, endPoint y: 84, distance: 99.9
click at [80, 84] on div "**********" at bounding box center [554, 329] width 1026 height 659
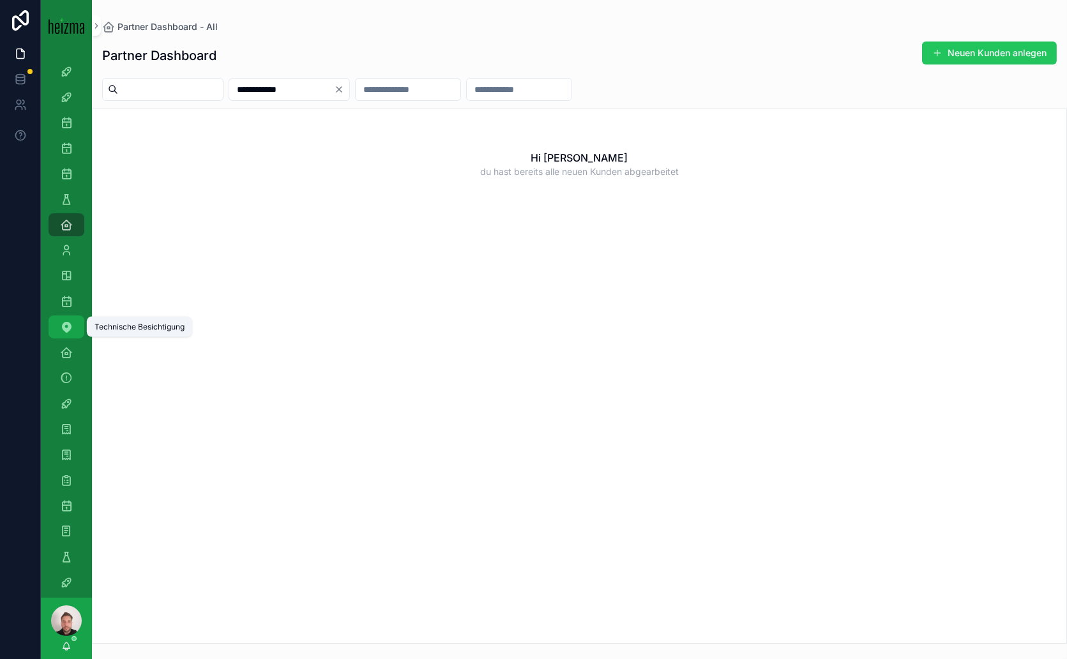
type input "**********"
click at [77, 326] on link "Technische Besichtigung" at bounding box center [67, 326] width 36 height 23
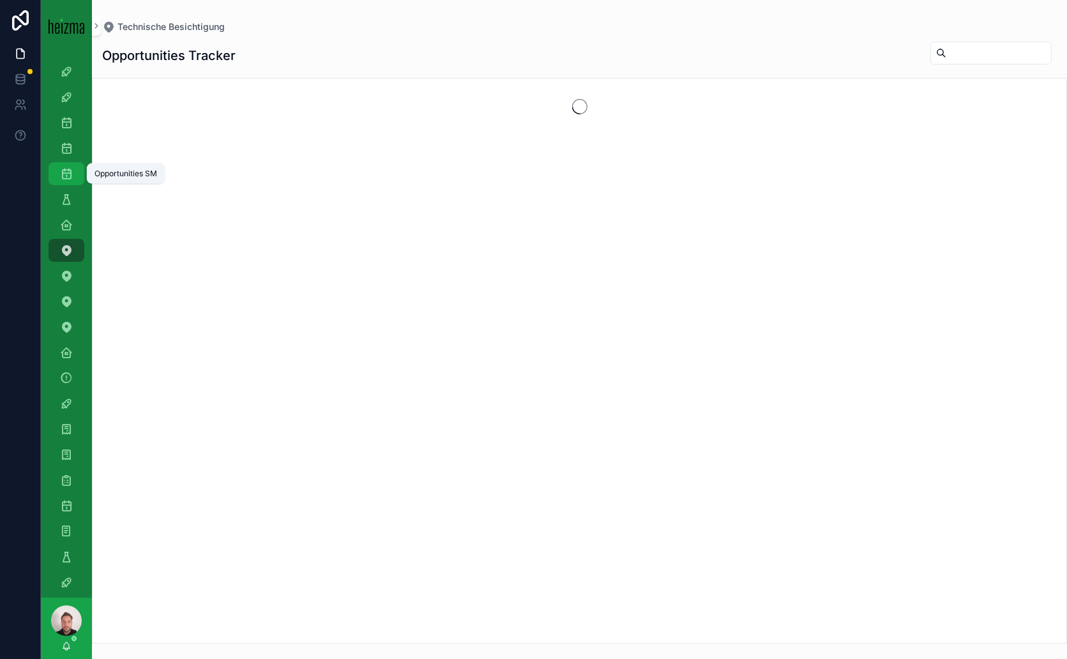
click at [74, 163] on div "Opportunities SM" at bounding box center [66, 173] width 20 height 20
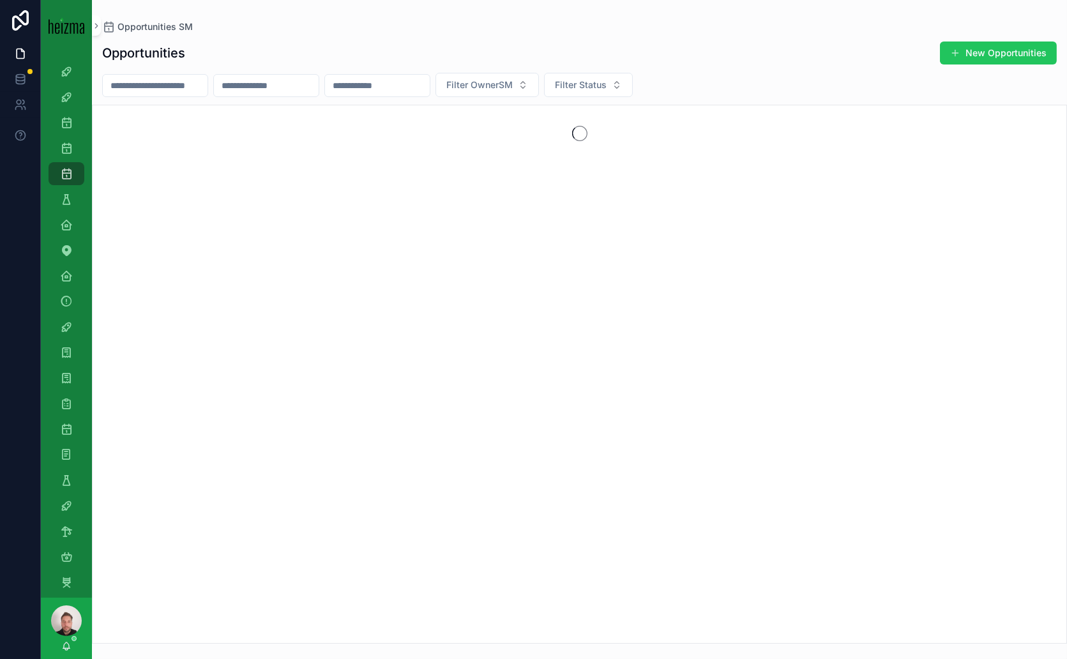
click at [176, 87] on input "scrollable content" at bounding box center [155, 86] width 105 height 18
paste input "**********"
click at [215, 86] on icon "Clear" at bounding box center [212, 85] width 5 height 5
drag, startPoint x: 138, startPoint y: 84, endPoint x: 81, endPoint y: 87, distance: 56.9
click at [81, 87] on div "**********" at bounding box center [554, 329] width 1026 height 659
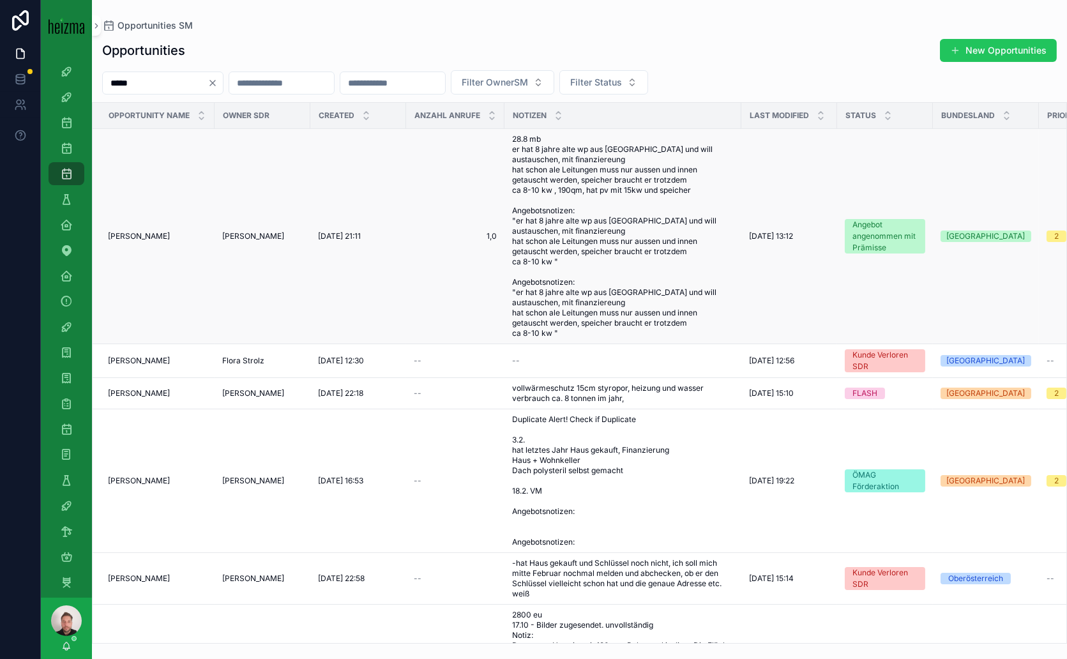
type input "*****"
click at [188, 234] on div "Ileana Ionut Ileana Ionut" at bounding box center [157, 236] width 99 height 10
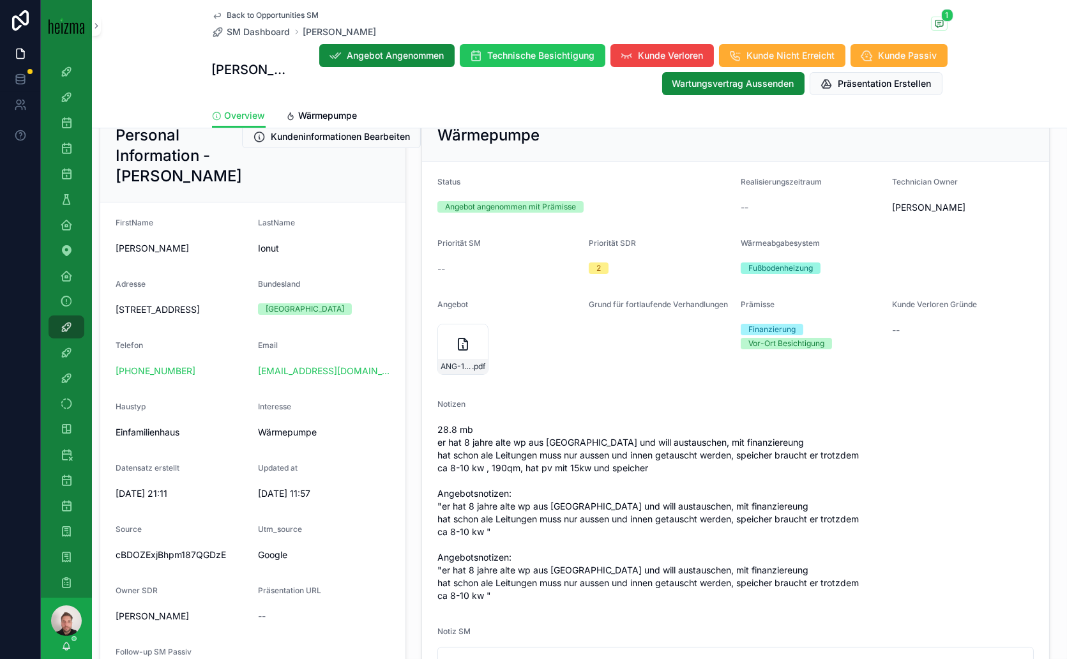
scroll to position [71, 0]
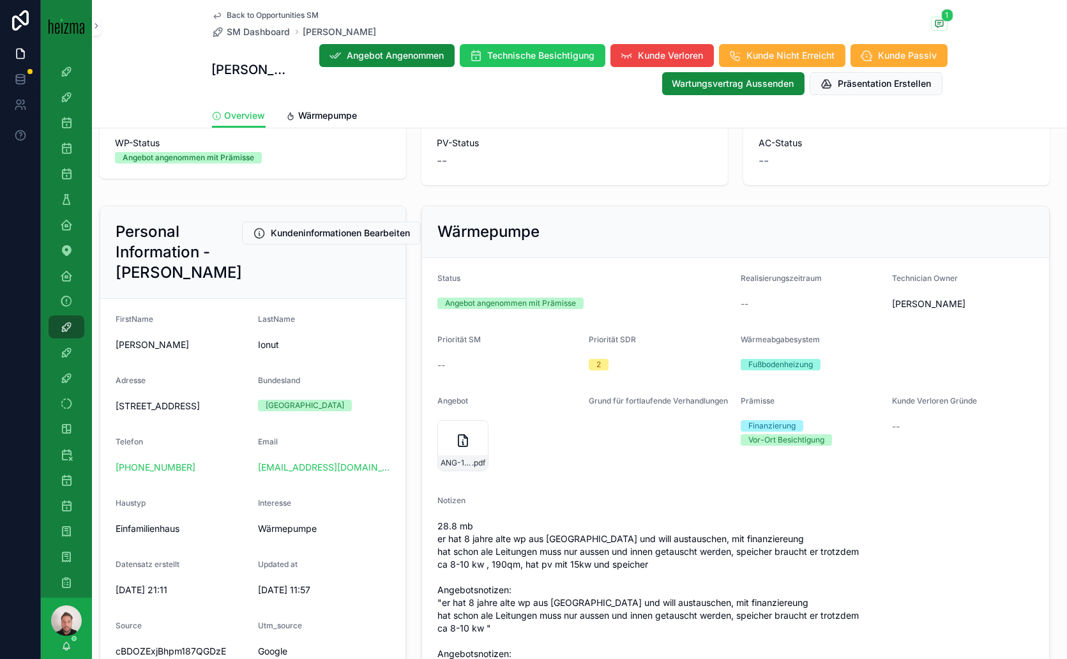
drag, startPoint x: 139, startPoint y: 438, endPoint x: 110, endPoint y: 427, distance: 31.5
click at [110, 427] on form "FirstName Ileana LastName Ionut Adresse Fasanenweg 4, 8077 Dörfla, Österreich B…" at bounding box center [252, 550] width 305 height 503
copy span "Fasanenweg 4, 8077 Dörfla"
click at [262, 34] on span "SM Dashboard" at bounding box center [258, 32] width 63 height 13
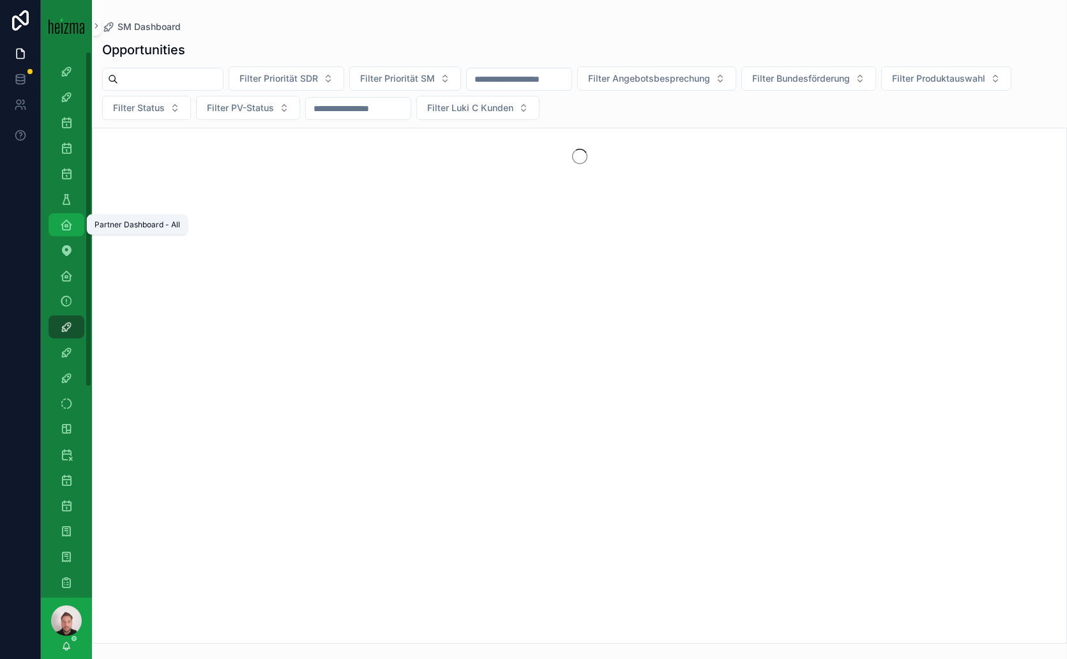
click at [65, 234] on div "Partner Dashboard - All" at bounding box center [66, 225] width 20 height 20
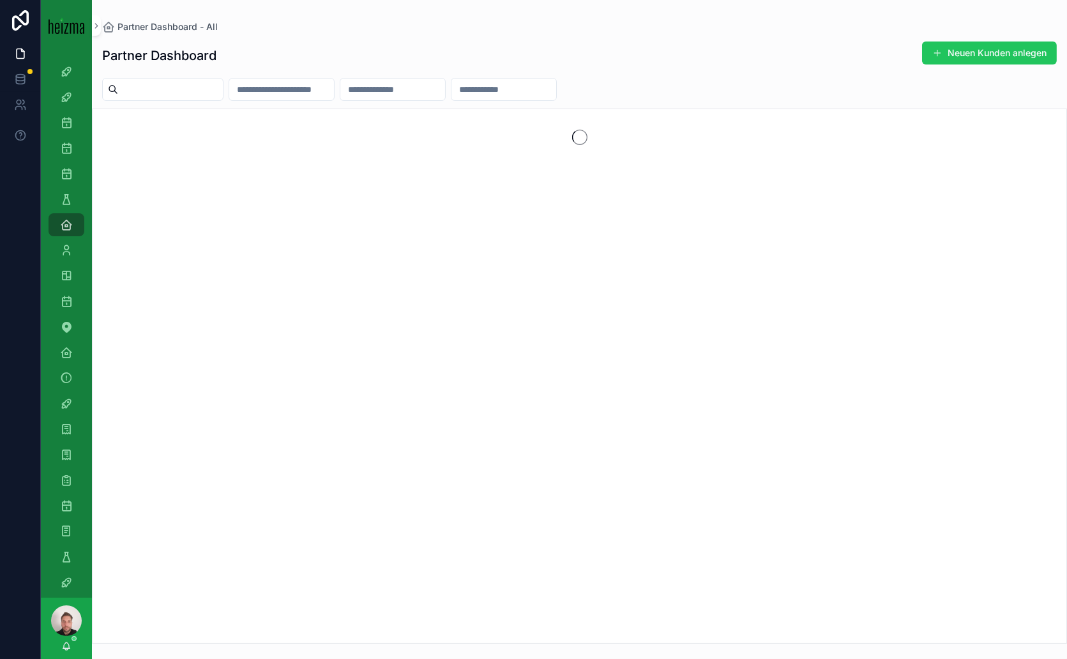
paste input "*******"
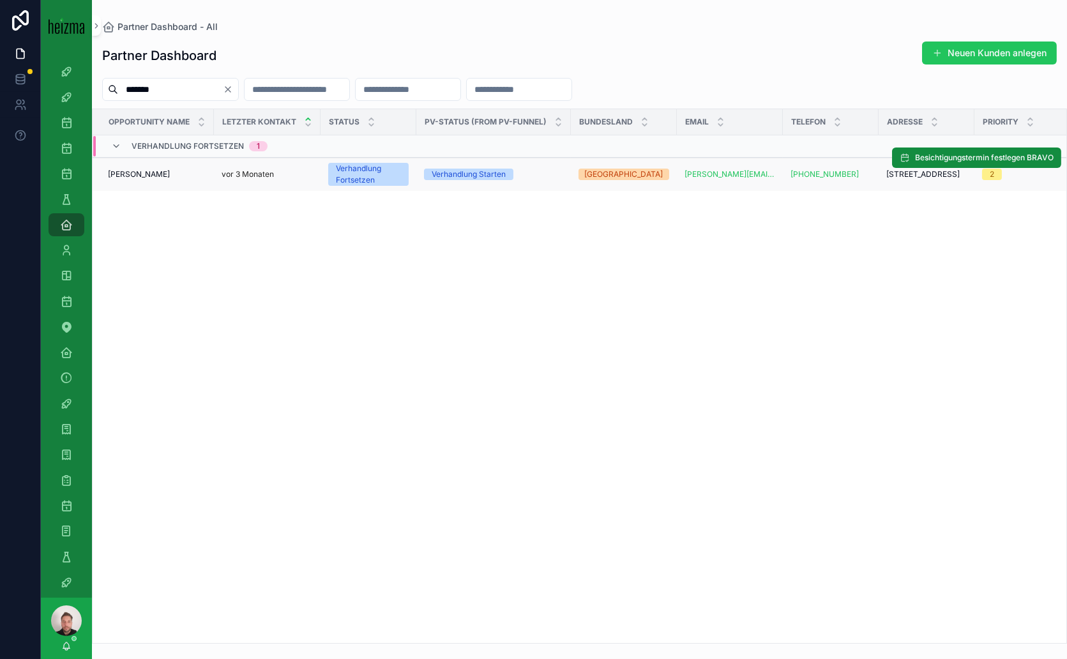
type input "*******"
click at [146, 171] on span "Erwin Spoiala" at bounding box center [139, 174] width 62 height 10
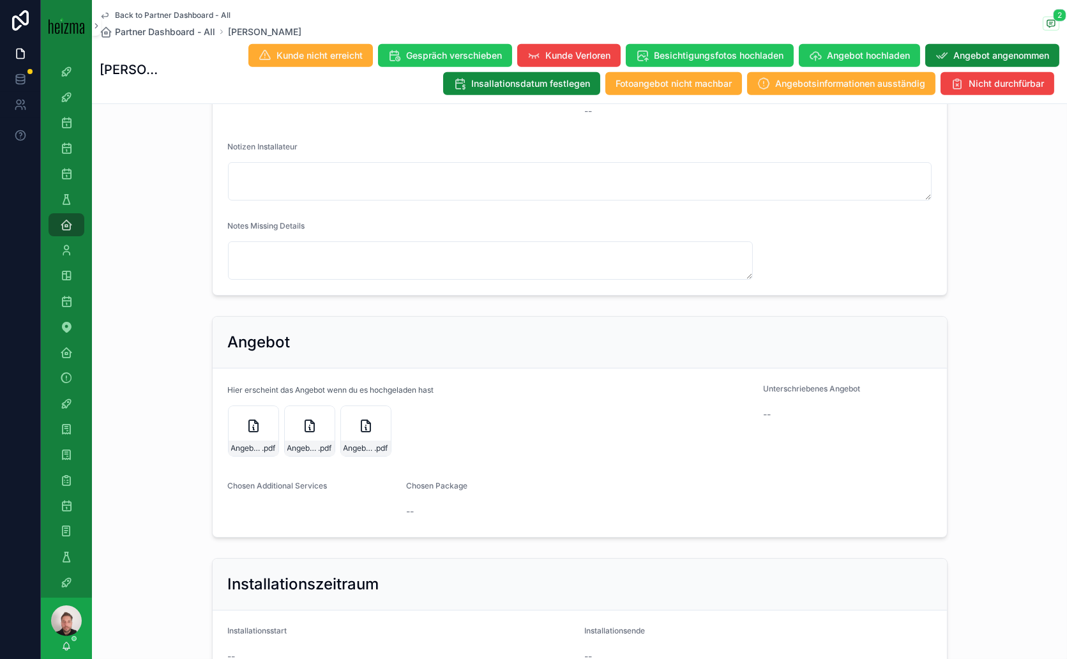
scroll to position [1987, 0]
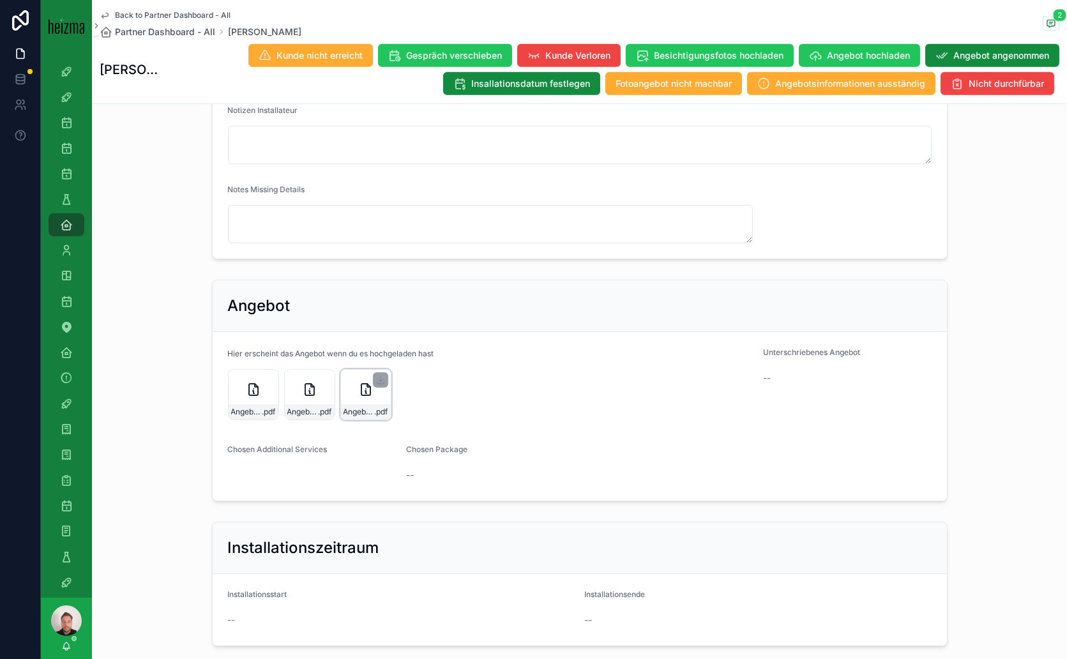
click at [351, 420] on div "Angebot-ANG-257-Spoiala-13-05-2025-Viessmann .pdf" at bounding box center [365, 394] width 51 height 51
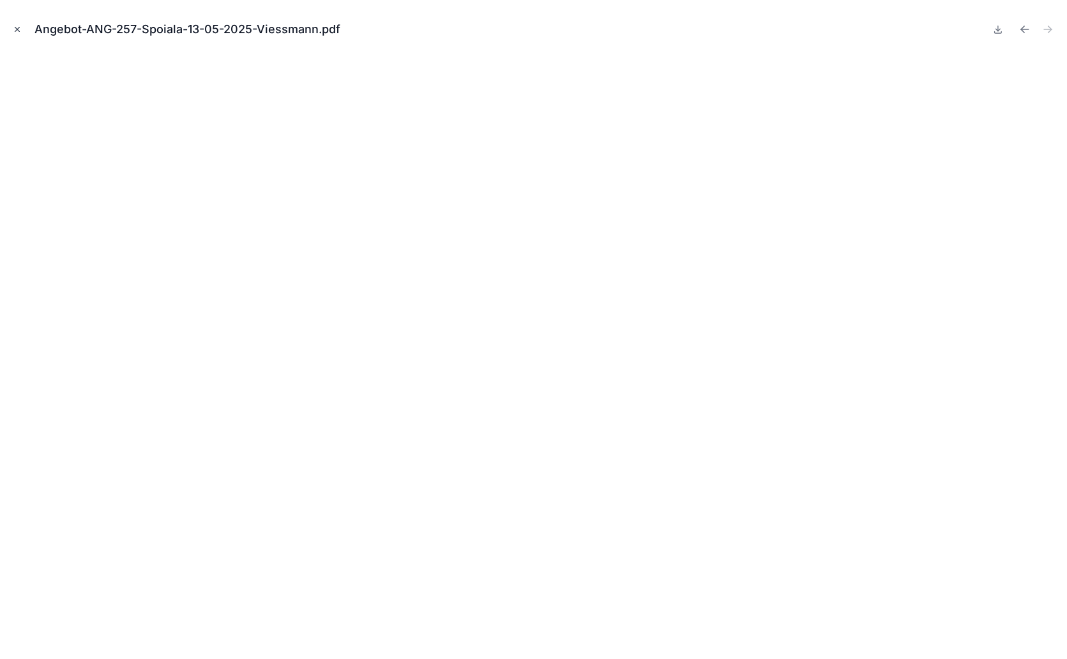
click at [19, 29] on icon "Close modal" at bounding box center [17, 29] width 9 height 9
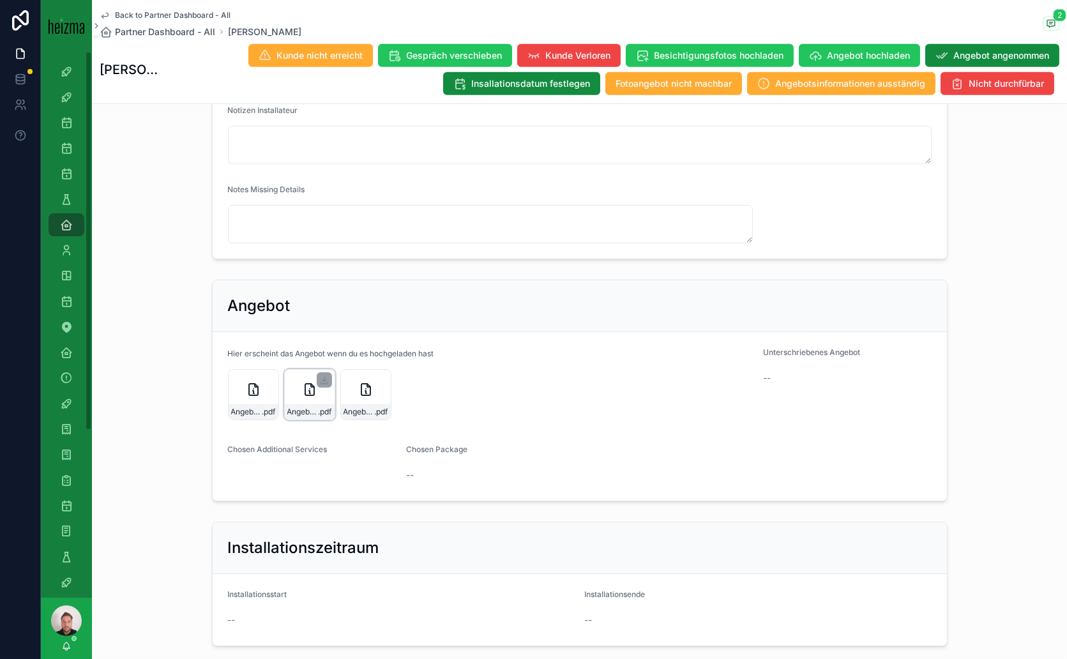
click at [302, 397] on icon "scrollable content" at bounding box center [309, 389] width 15 height 15
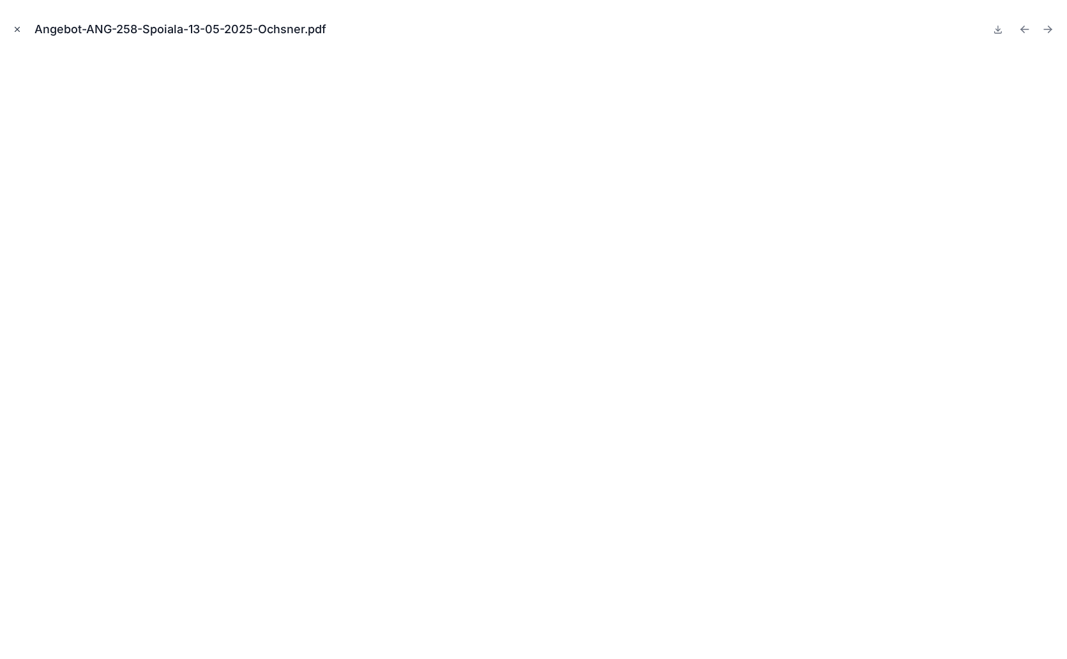
click at [17, 27] on icon "Close modal" at bounding box center [17, 29] width 9 height 9
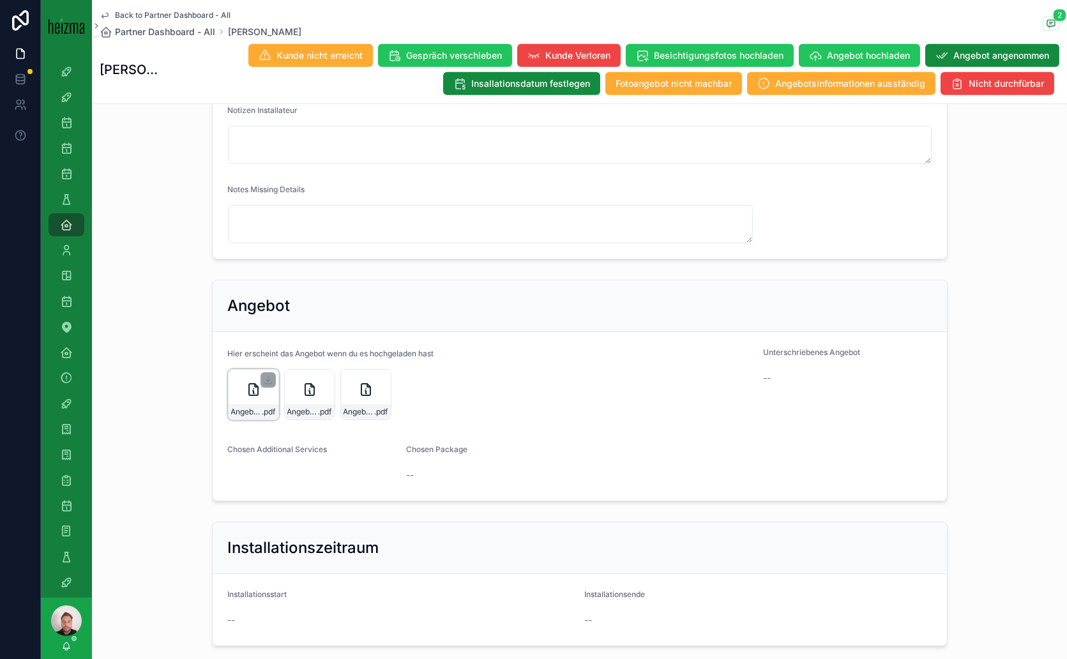
click at [238, 420] on div "Angebot-ANG-256-Spoiala-13-05-2025 .pdf" at bounding box center [253, 394] width 51 height 51
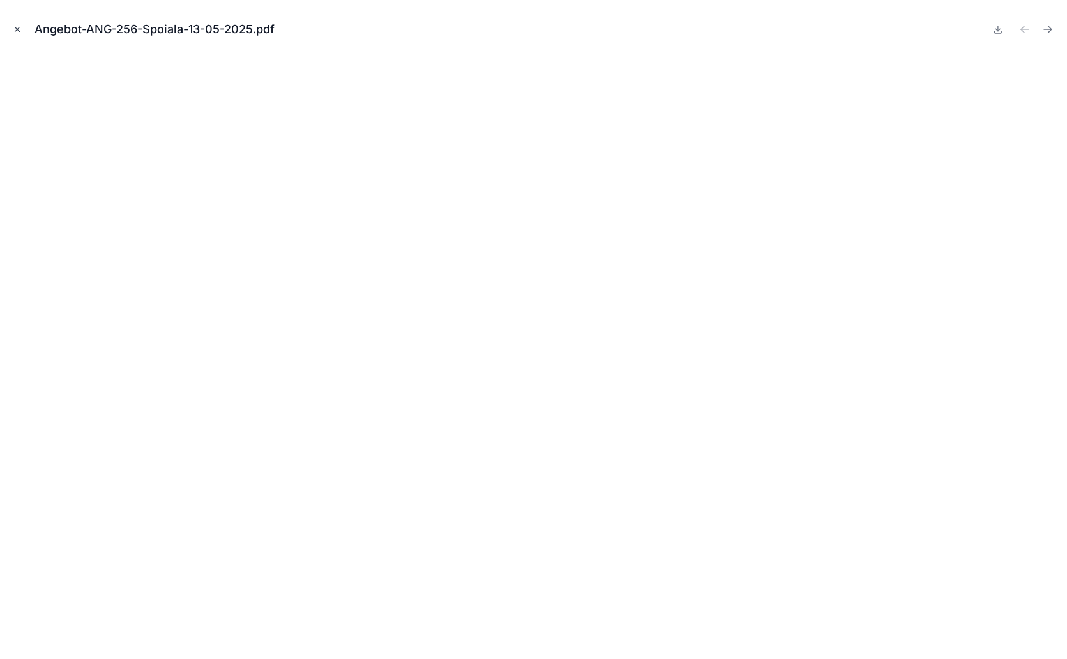
click at [15, 32] on icon "Close modal" at bounding box center [17, 29] width 9 height 9
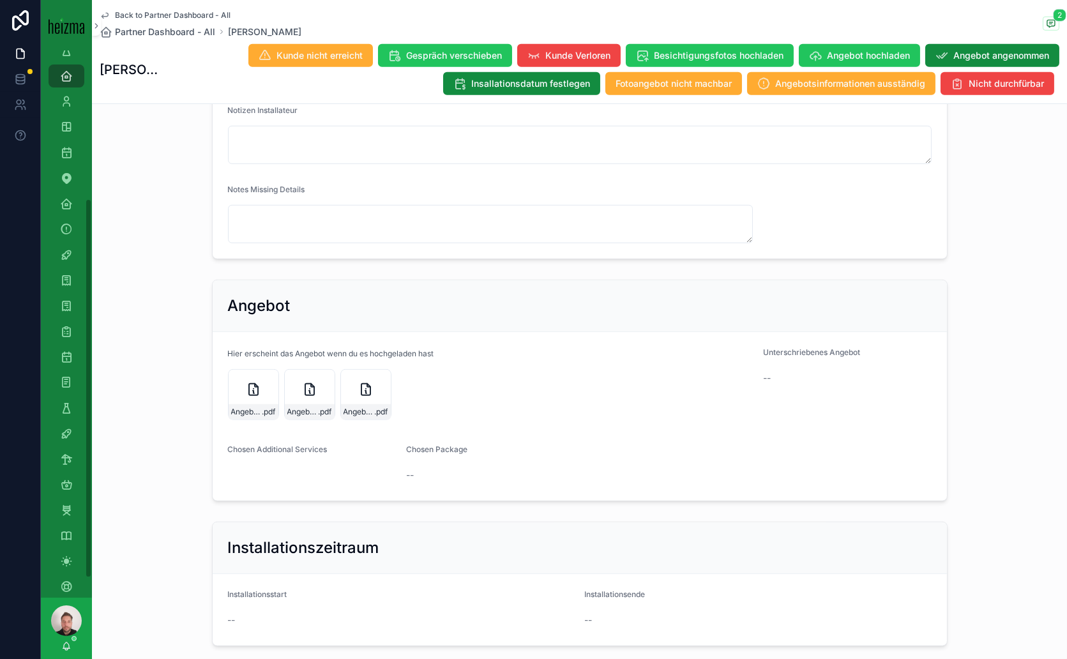
scroll to position [213, 0]
click at [67, 370] on icon "scrollable content" at bounding box center [66, 369] width 13 height 13
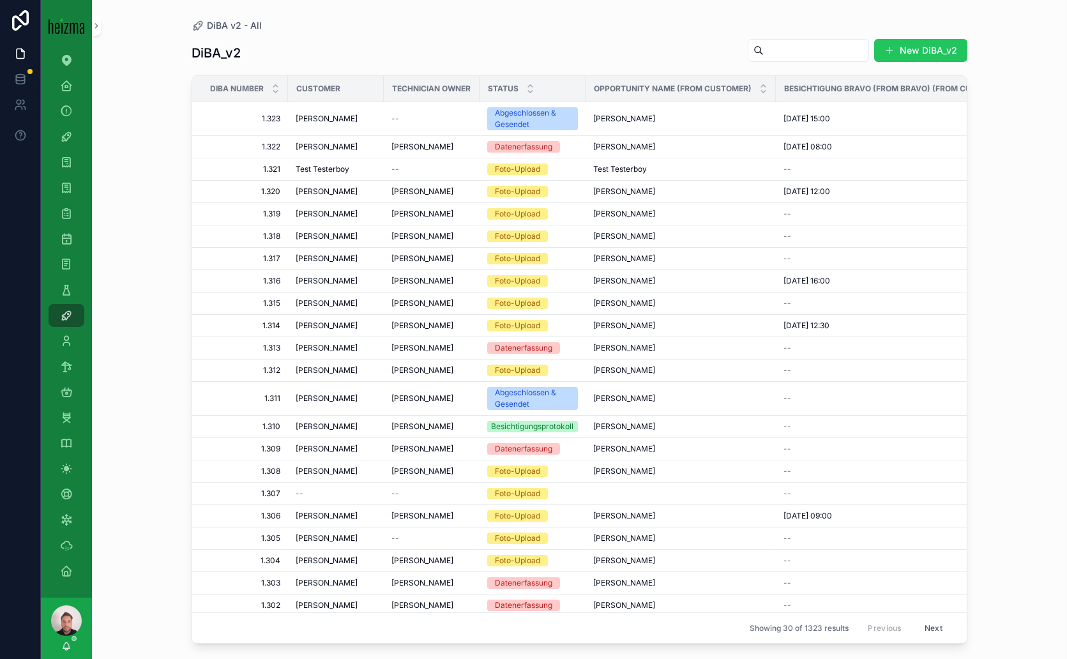
click at [739, 51] on input "scrollable content" at bounding box center [816, 51] width 105 height 18
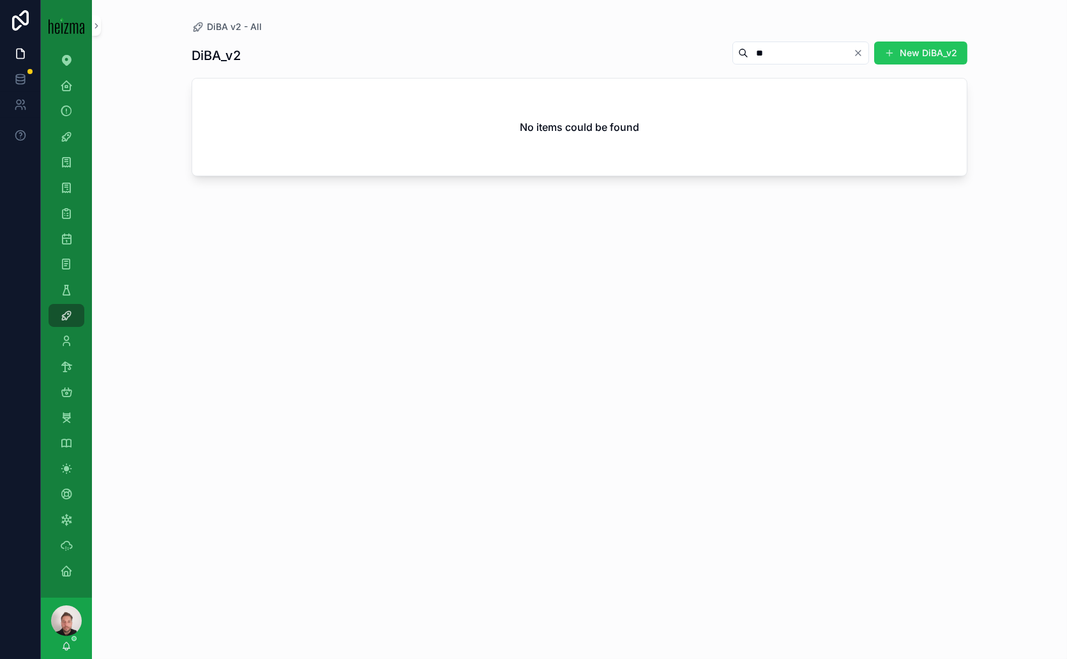
type input "*"
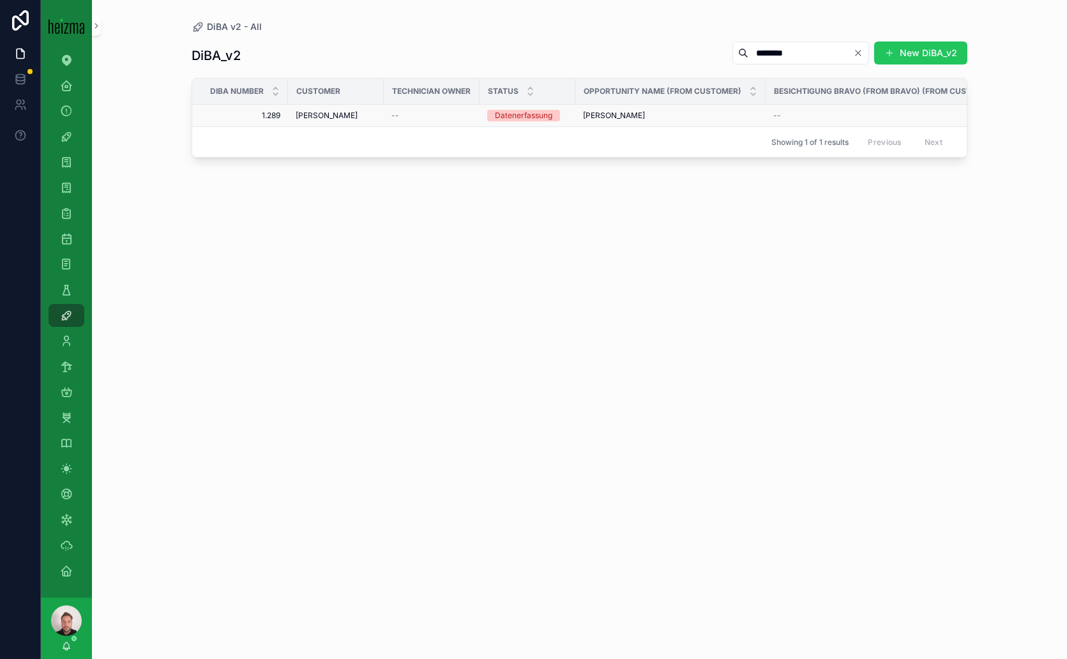
type input "********"
click at [328, 109] on td "Barbara Pototschnig" at bounding box center [336, 116] width 96 height 22
click at [326, 124] on td "Barbara Pototschnig" at bounding box center [336, 116] width 96 height 22
click at [328, 116] on span "Barbara Pototschnig" at bounding box center [327, 115] width 62 height 10
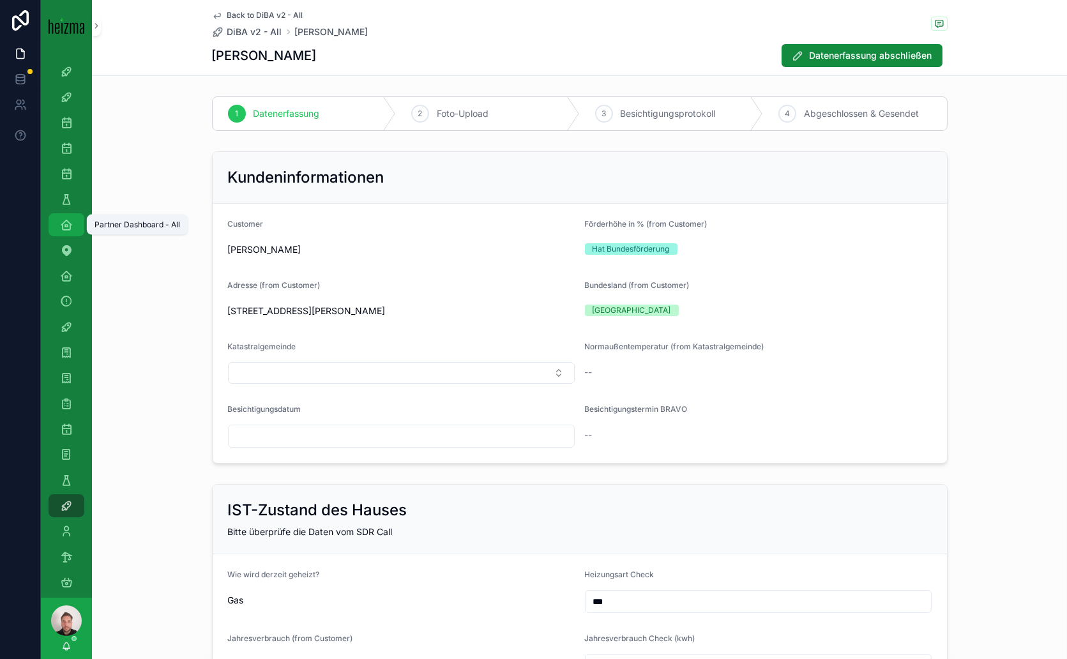
click at [65, 225] on icon "scrollable content" at bounding box center [66, 224] width 13 height 13
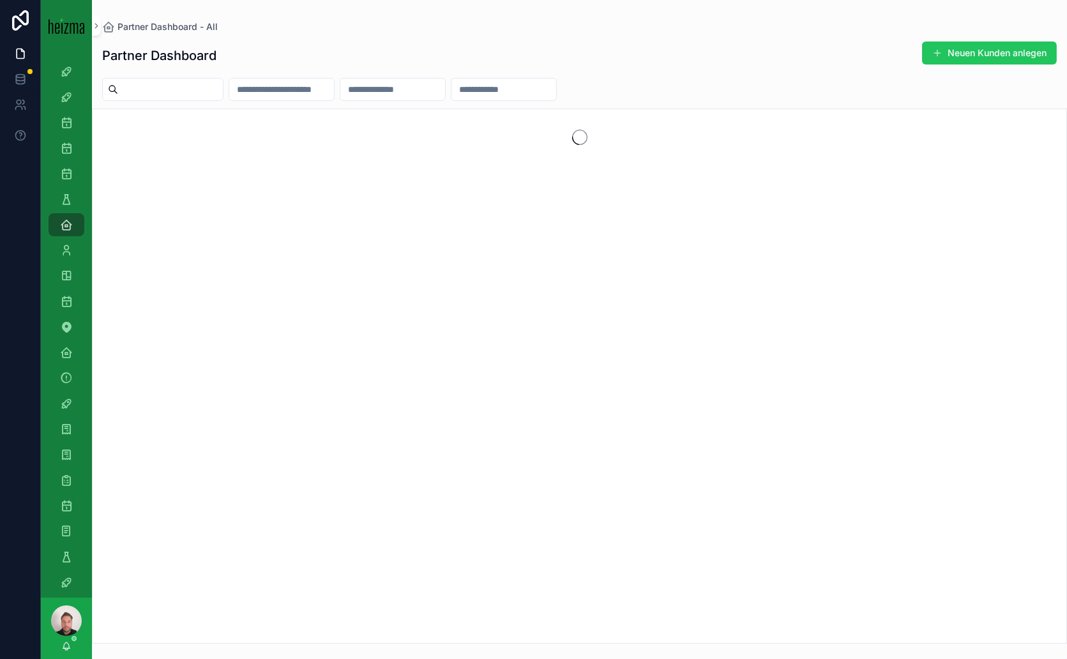
click at [181, 87] on input "scrollable content" at bounding box center [170, 89] width 105 height 18
click at [169, 91] on input "****" at bounding box center [170, 89] width 105 height 18
type input "**********"
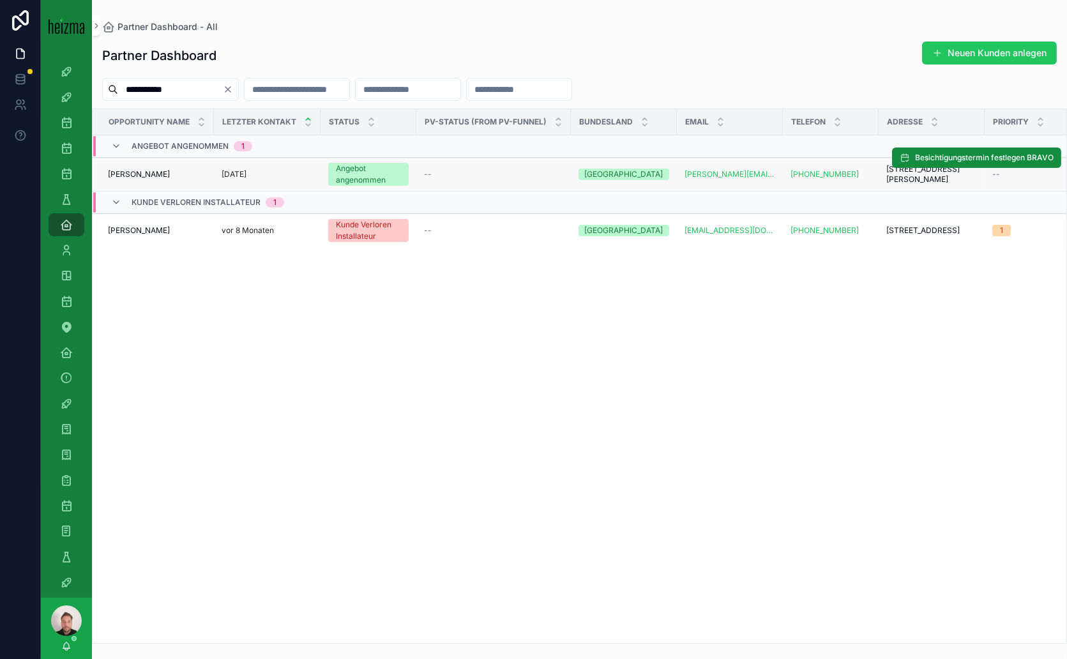
click at [143, 176] on span "Barbara Pototschnig" at bounding box center [139, 174] width 62 height 10
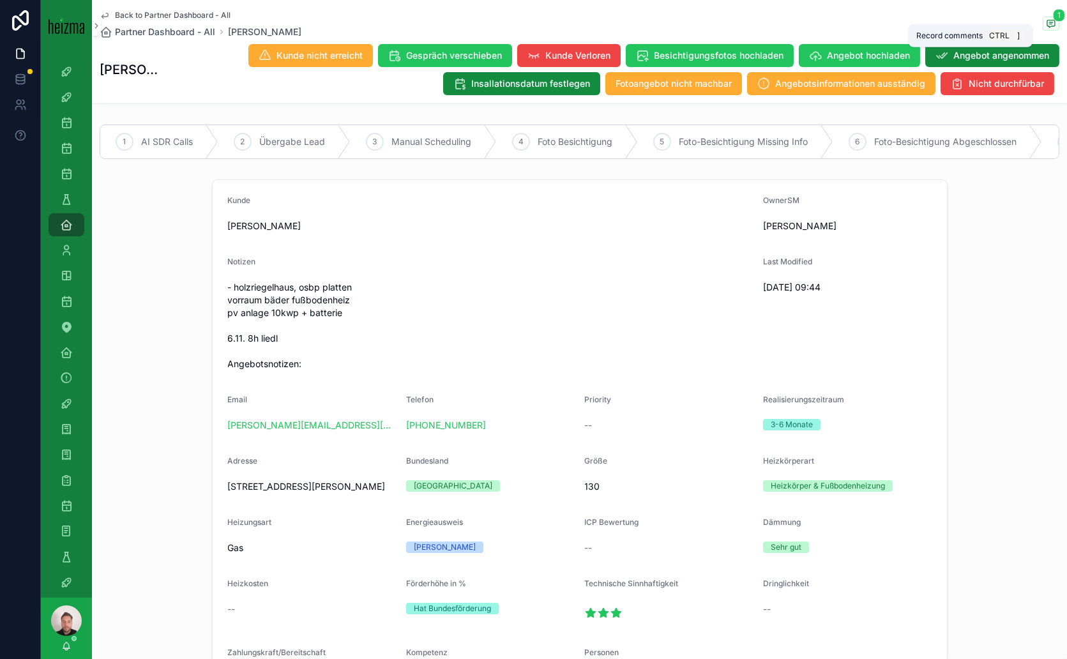
click at [739, 22] on icon "scrollable content" at bounding box center [1051, 24] width 10 height 10
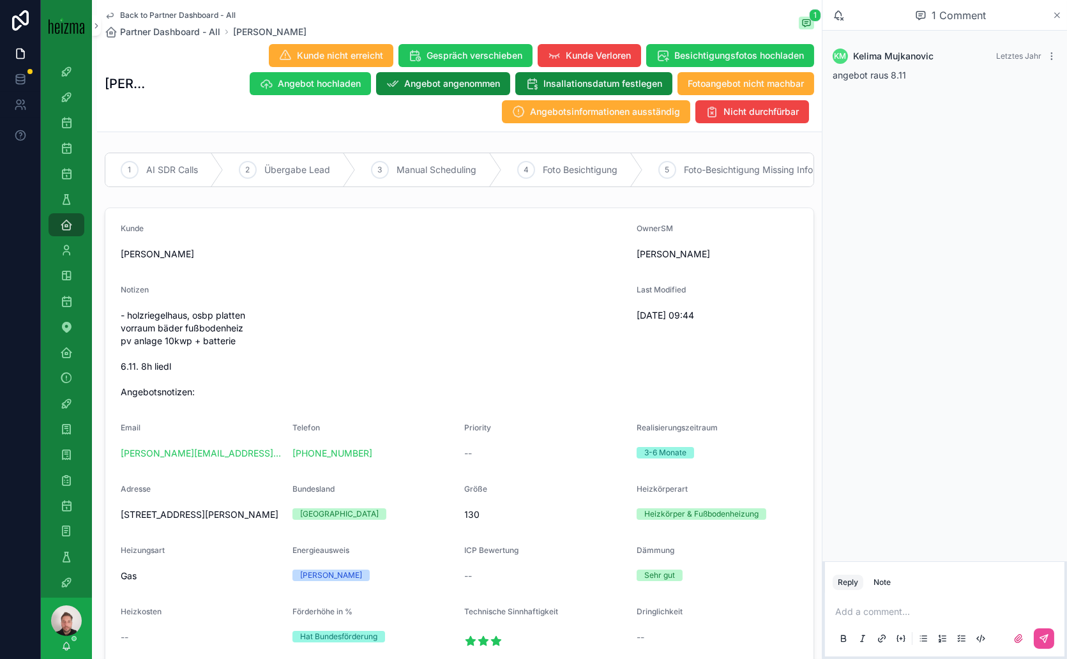
click at [739, 13] on icon "scrollable content" at bounding box center [1057, 15] width 10 height 10
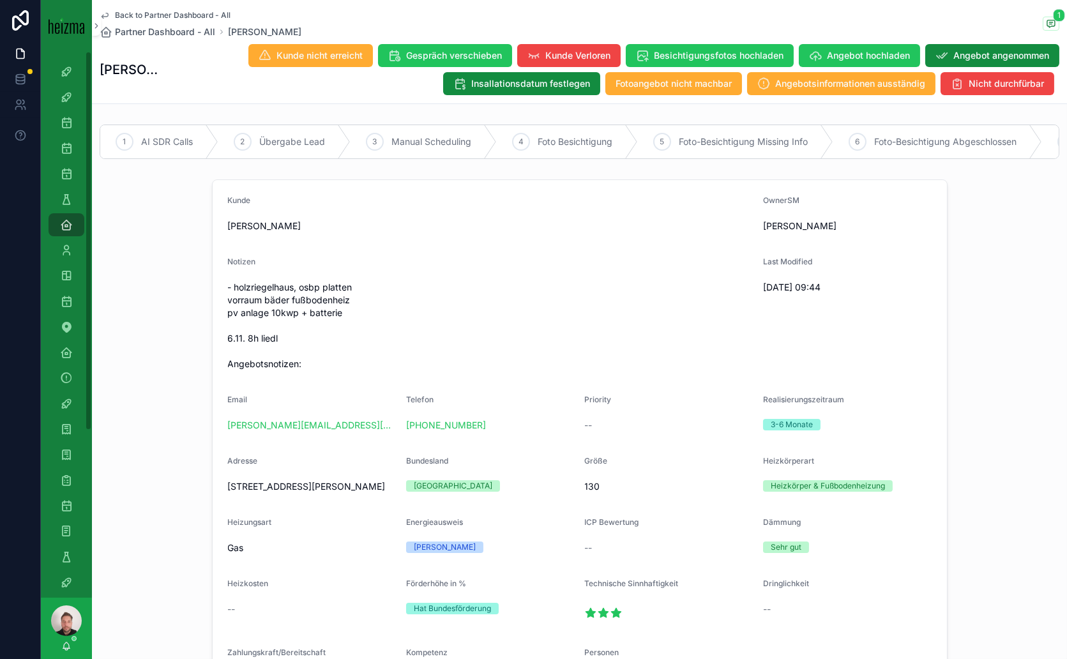
click at [137, 480] on div "Kunde Barbara Pototschnig OwnerSM Kelima Mujkanovic Notizen - holzriegelhaus, o…" at bounding box center [579, 441] width 975 height 535
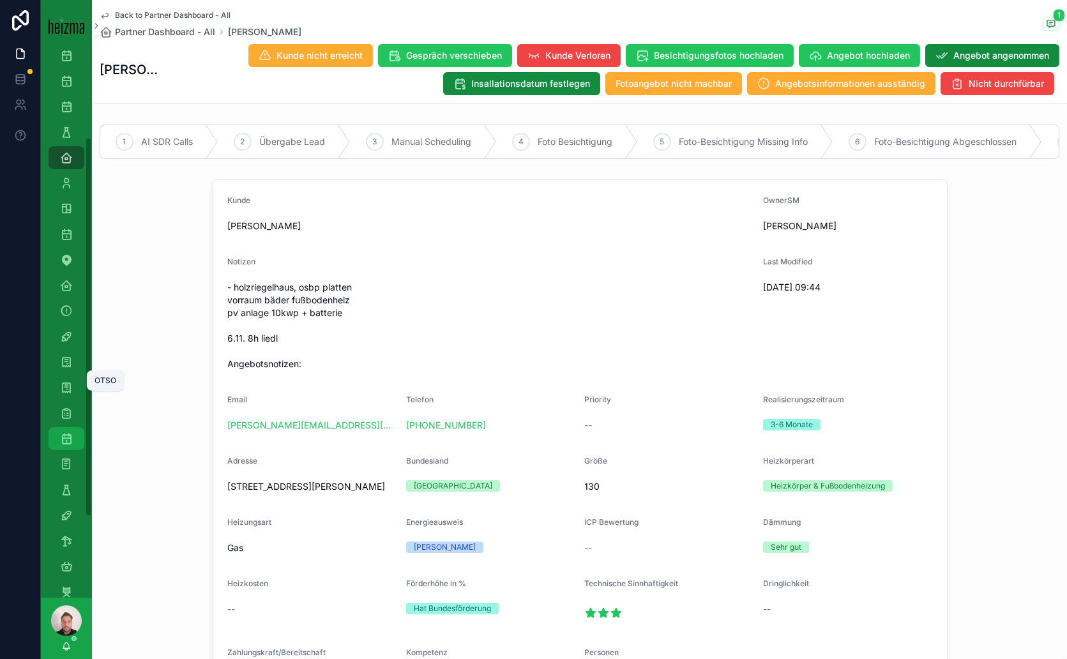
scroll to position [142, 0]
click at [67, 439] on icon "scrollable content" at bounding box center [66, 440] width 13 height 13
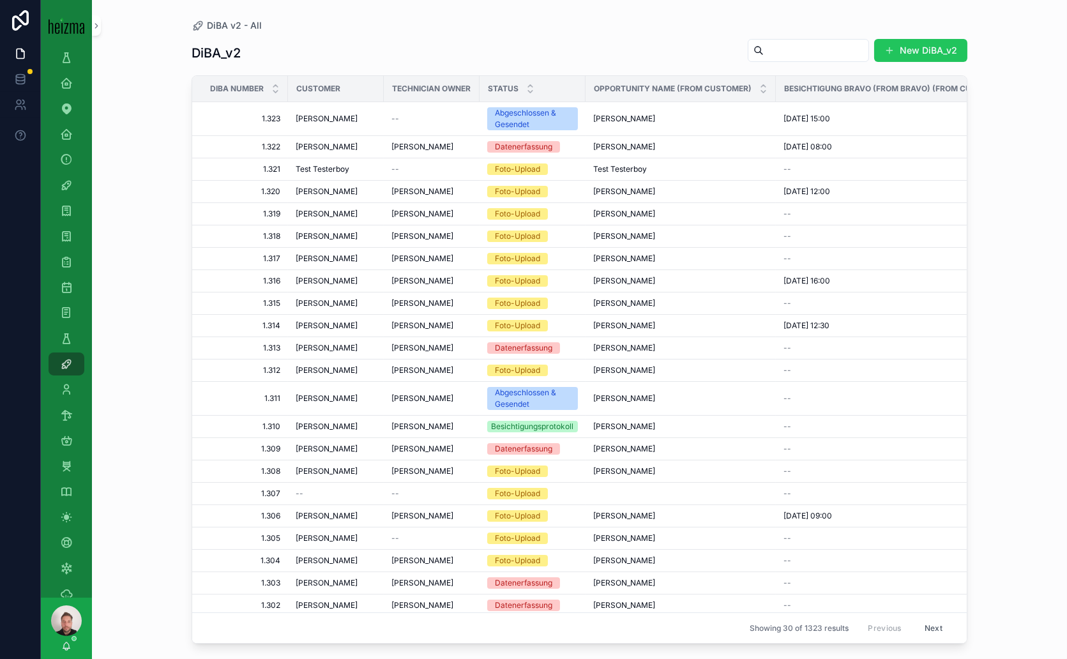
click at [739, 50] on input "scrollable content" at bounding box center [816, 51] width 105 height 18
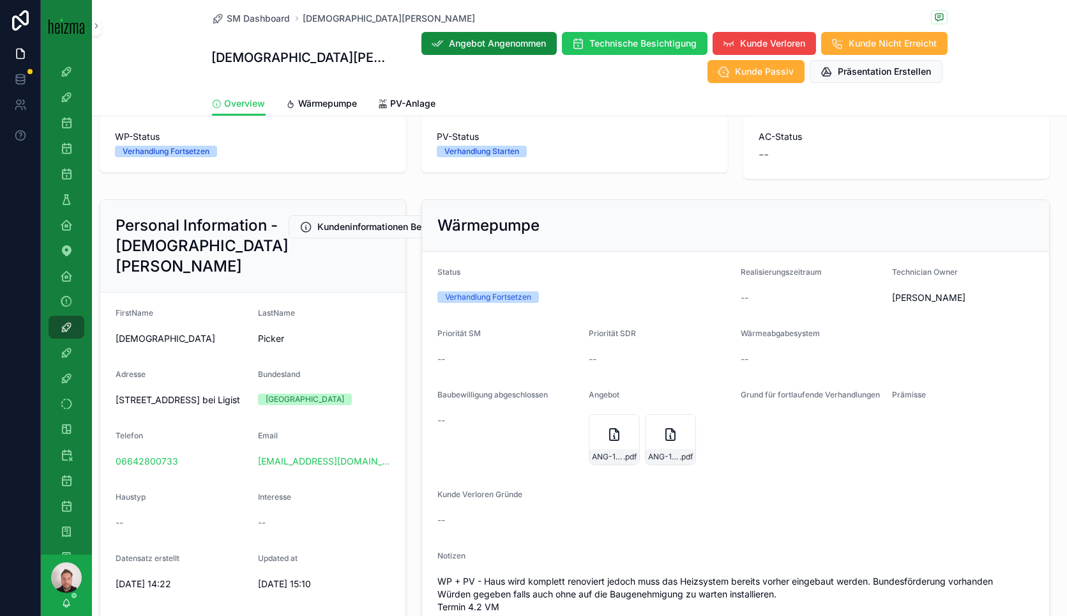
scroll to position [142, 0]
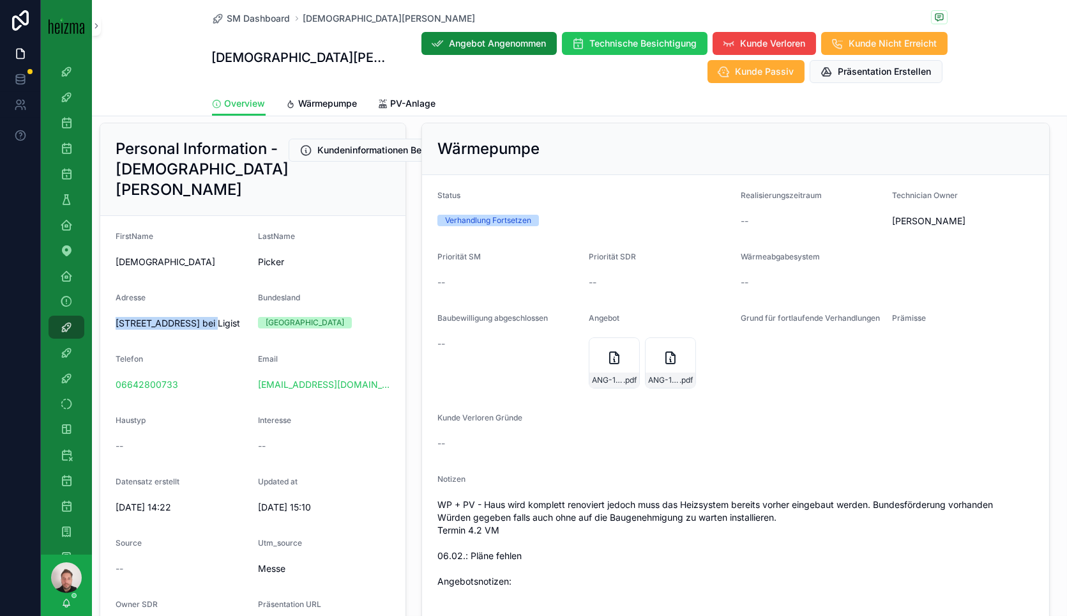
drag, startPoint x: 208, startPoint y: 338, endPoint x: 109, endPoint y: 336, distance: 98.4
click at [109, 336] on form "FirstName [DEMOGRAPHIC_DATA] LastName Picker Adresse [STREET_ADDRESS] [GEOGRAPH…" at bounding box center [252, 467] width 305 height 503
copy span "Krottendorf 75, 8564"
click at [651, 353] on div "ANG-12655-Picker-2025-08-27 .pdf" at bounding box center [670, 362] width 51 height 51
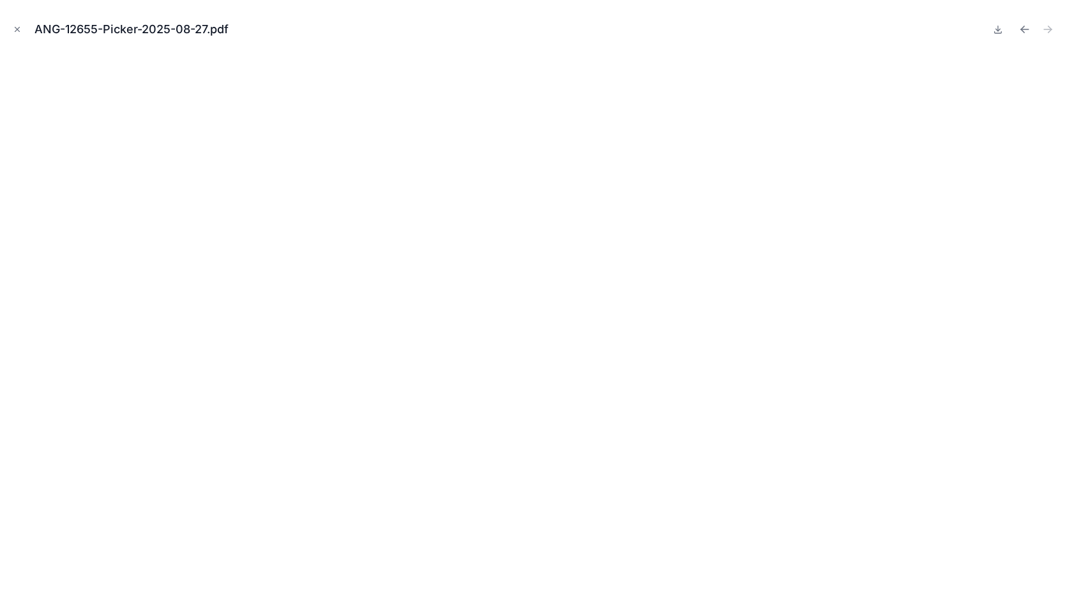
click at [15, 28] on icon "Close modal" at bounding box center [17, 29] width 9 height 9
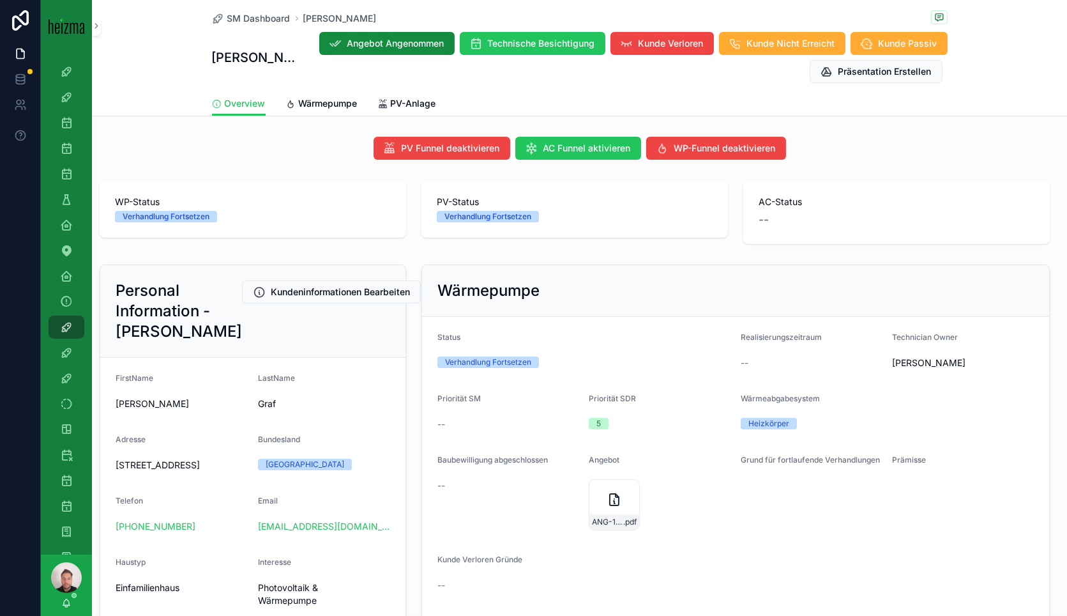
drag, startPoint x: 218, startPoint y: 499, endPoint x: 110, endPoint y: 488, distance: 109.2
click at [110, 488] on form "FirstName [PERSON_NAME] [PERSON_NAME] Adresse [STREET_ADDRESS] Bundesland [GEOG…" at bounding box center [252, 616] width 305 height 516
copy span "[STREET_ADDRESS]"
